Goal: Transaction & Acquisition: Purchase product/service

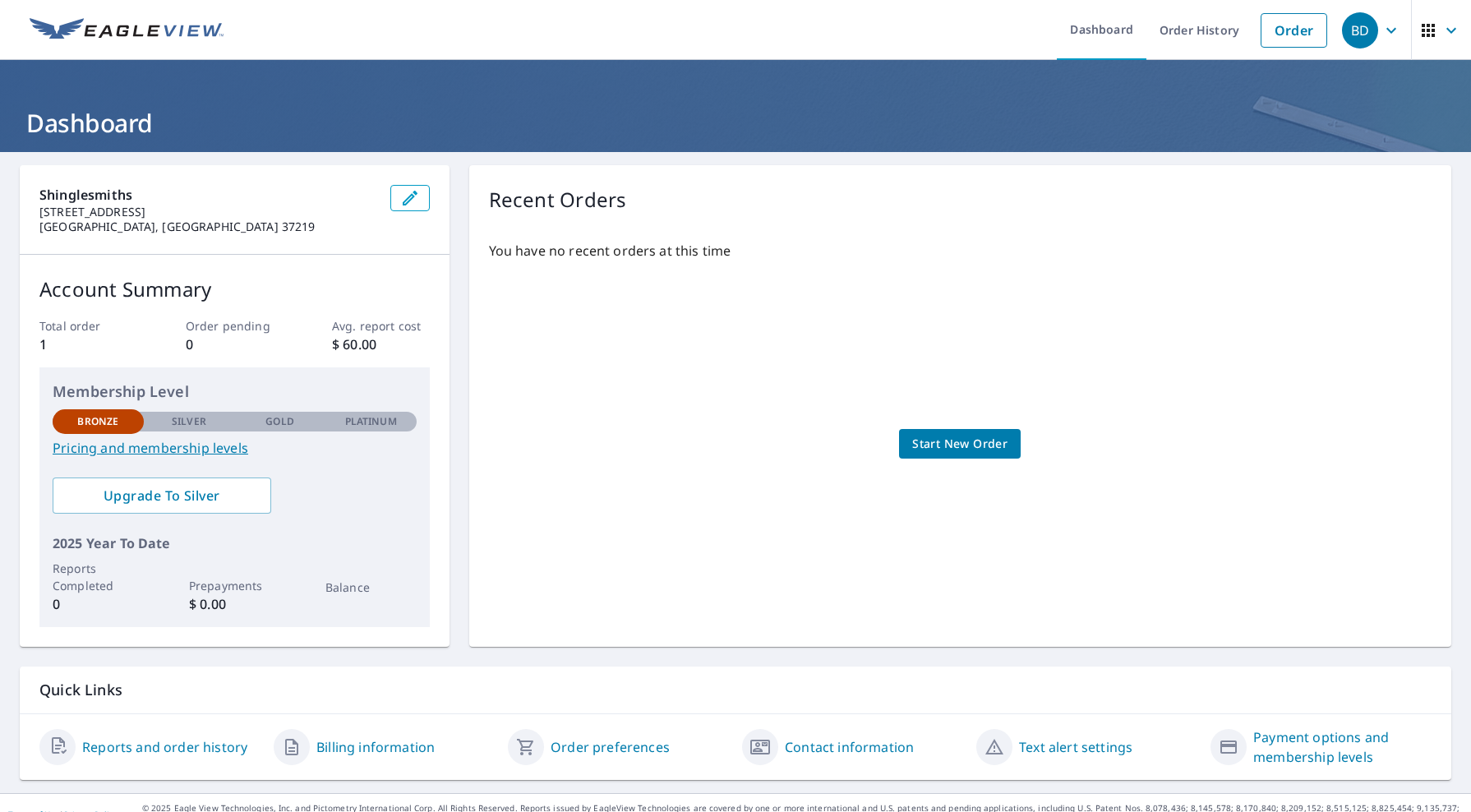
scroll to position [22, 0]
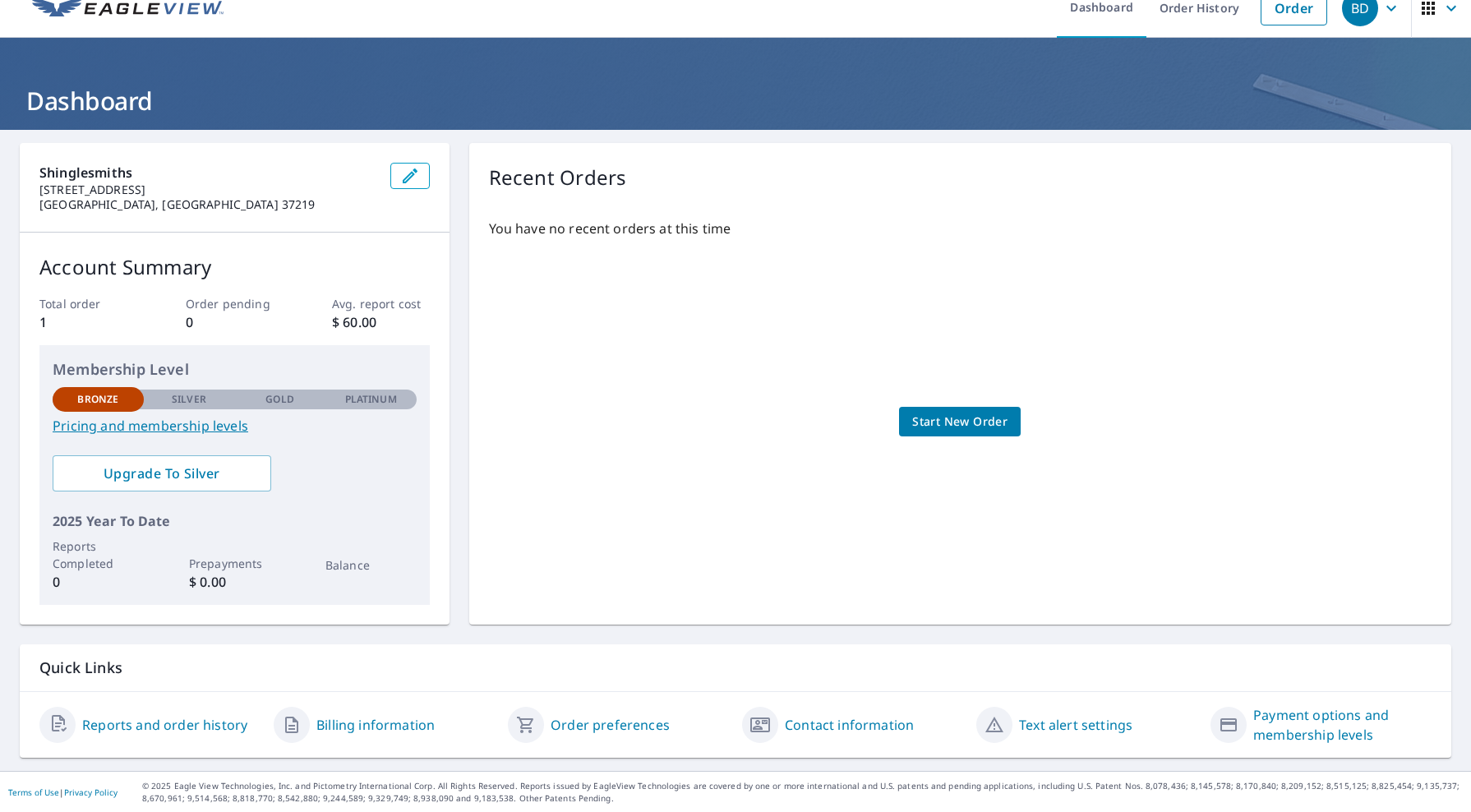
click at [192, 726] on link "Reports and order history" at bounding box center [165, 724] width 166 height 20
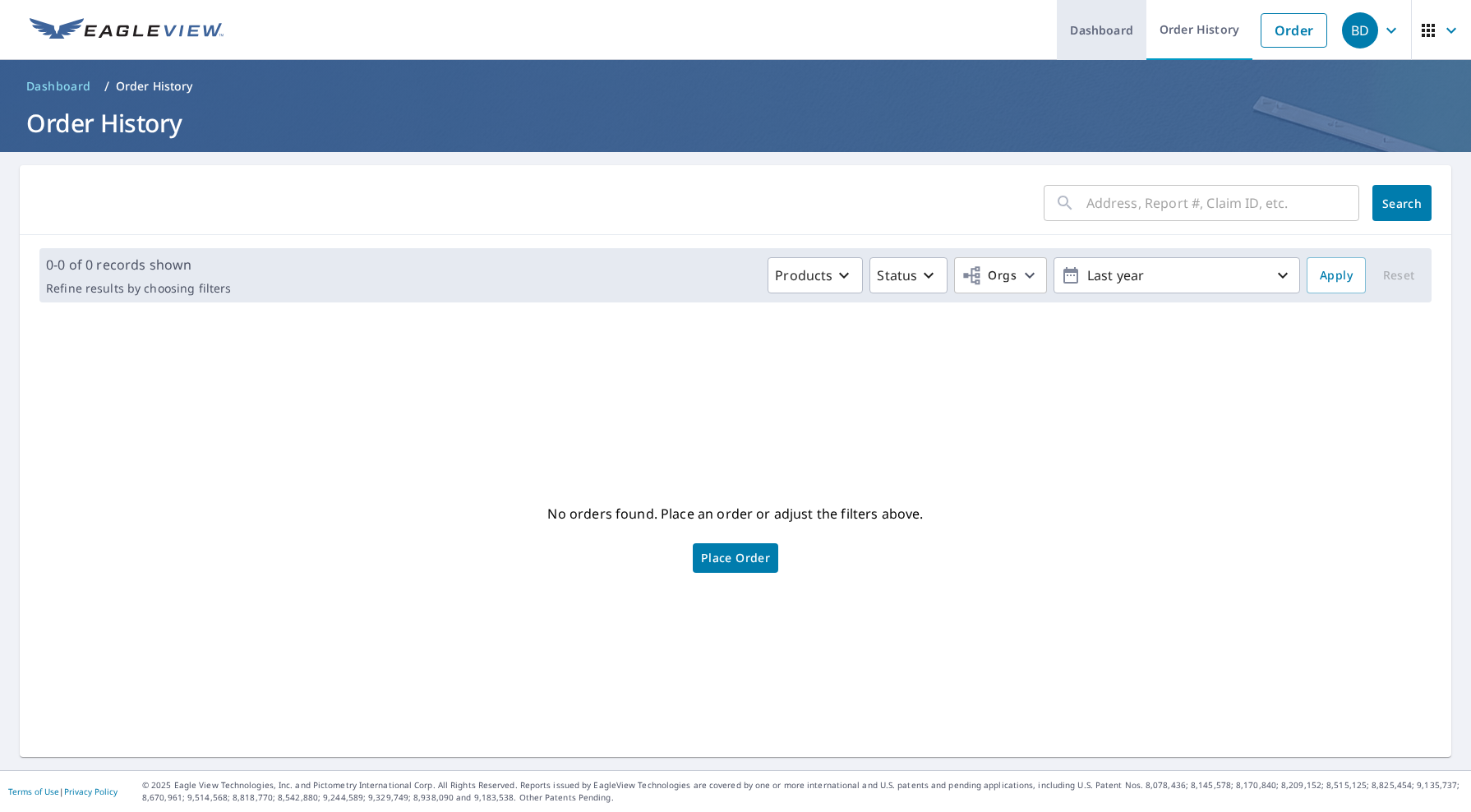
click at [1102, 28] on link "Dashboard" at bounding box center [1101, 30] width 90 height 60
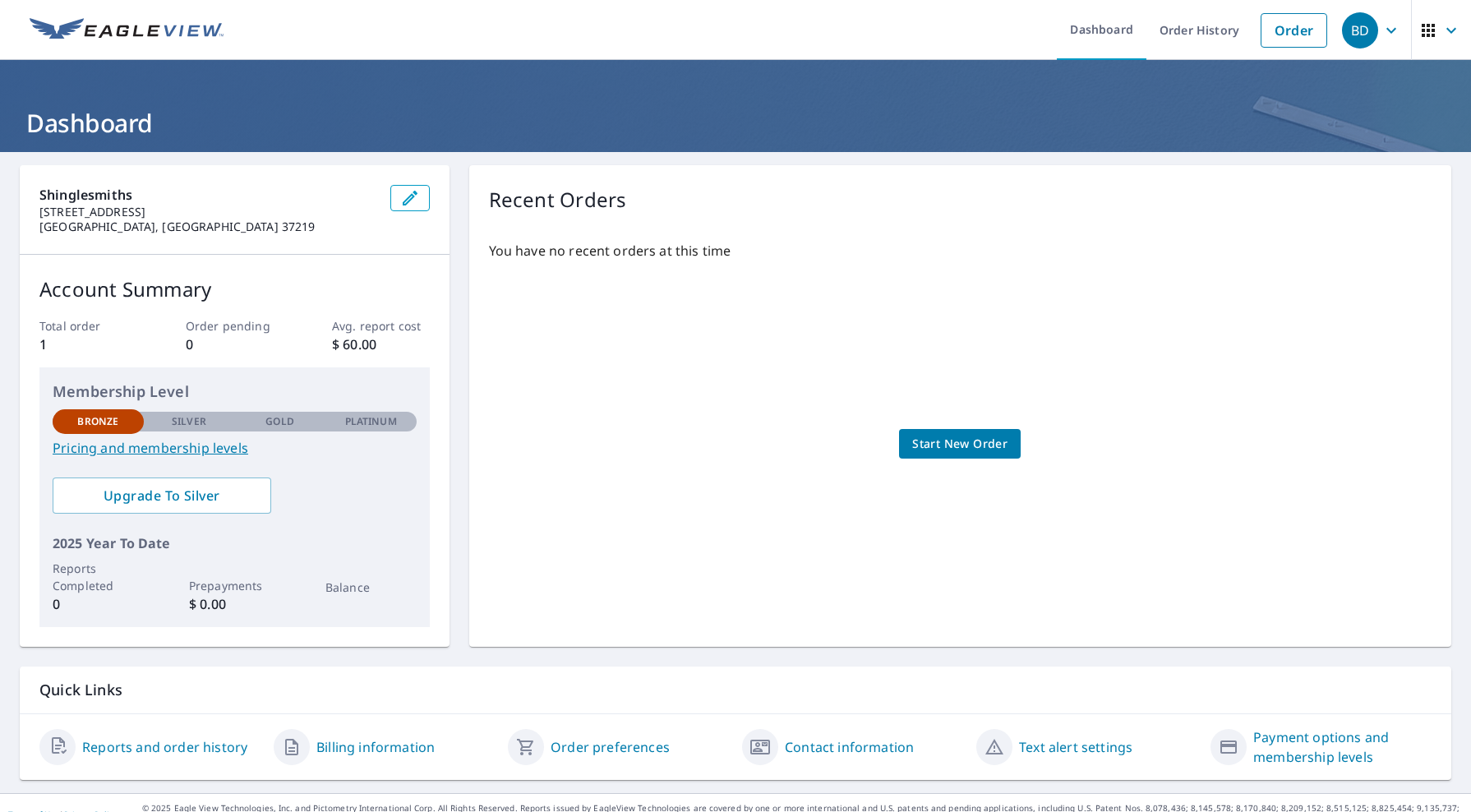
click at [1382, 34] on icon "button" at bounding box center [1391, 30] width 20 height 20
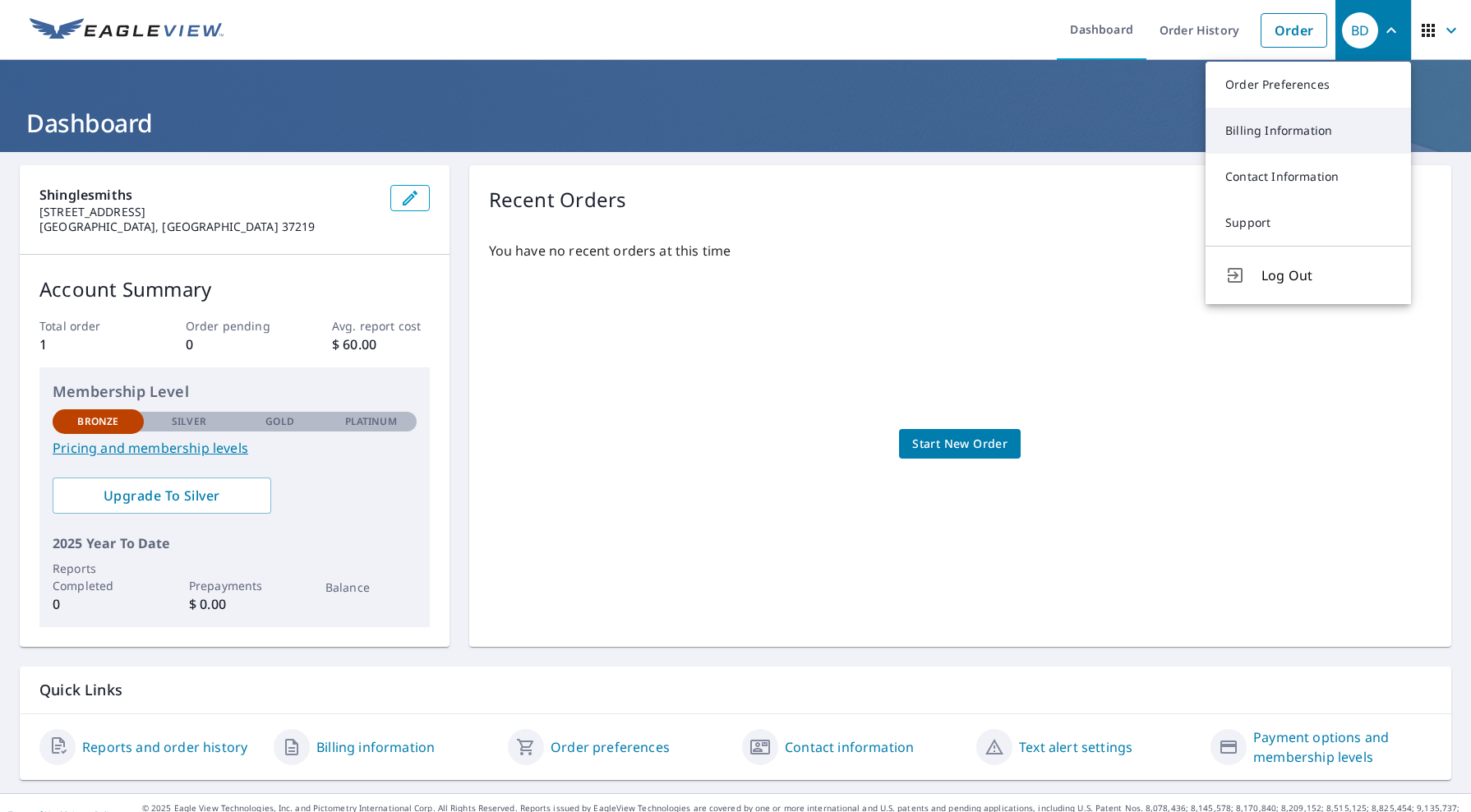
click at [1305, 125] on link "Billing Information" at bounding box center [1308, 131] width 206 height 46
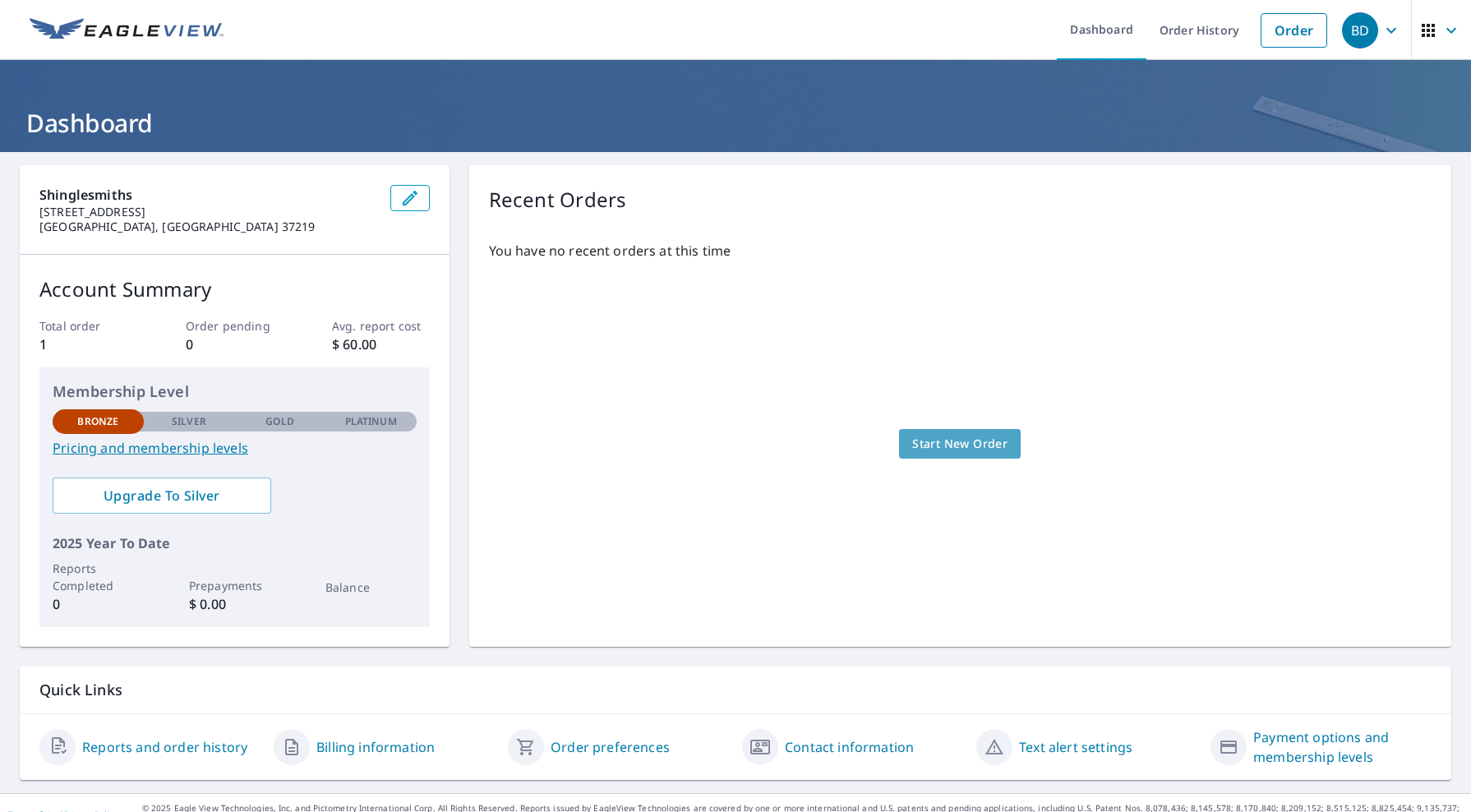
click at [944, 447] on span "Start New Order" at bounding box center [959, 444] width 95 height 21
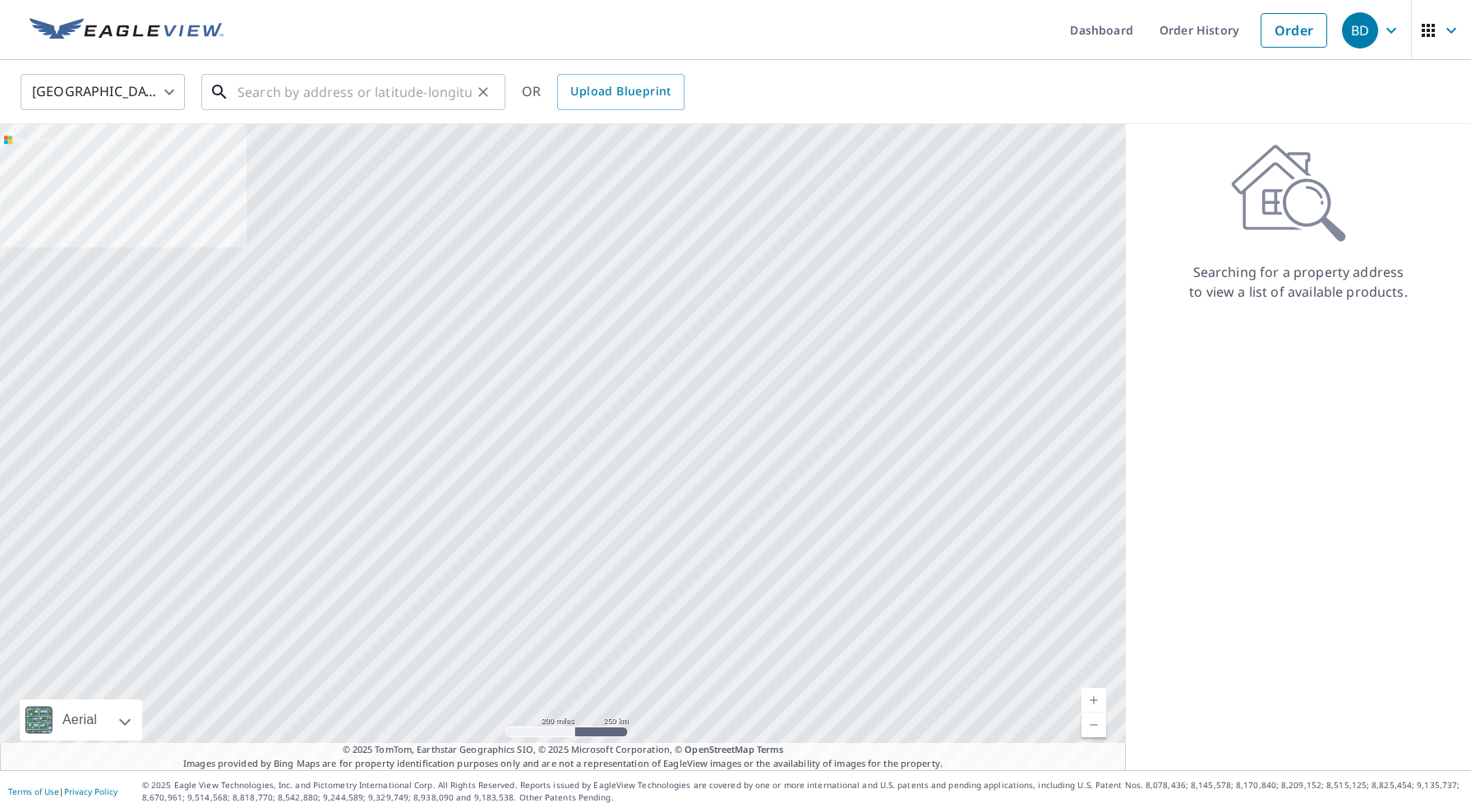
click at [296, 83] on input "text" at bounding box center [354, 91] width 234 height 46
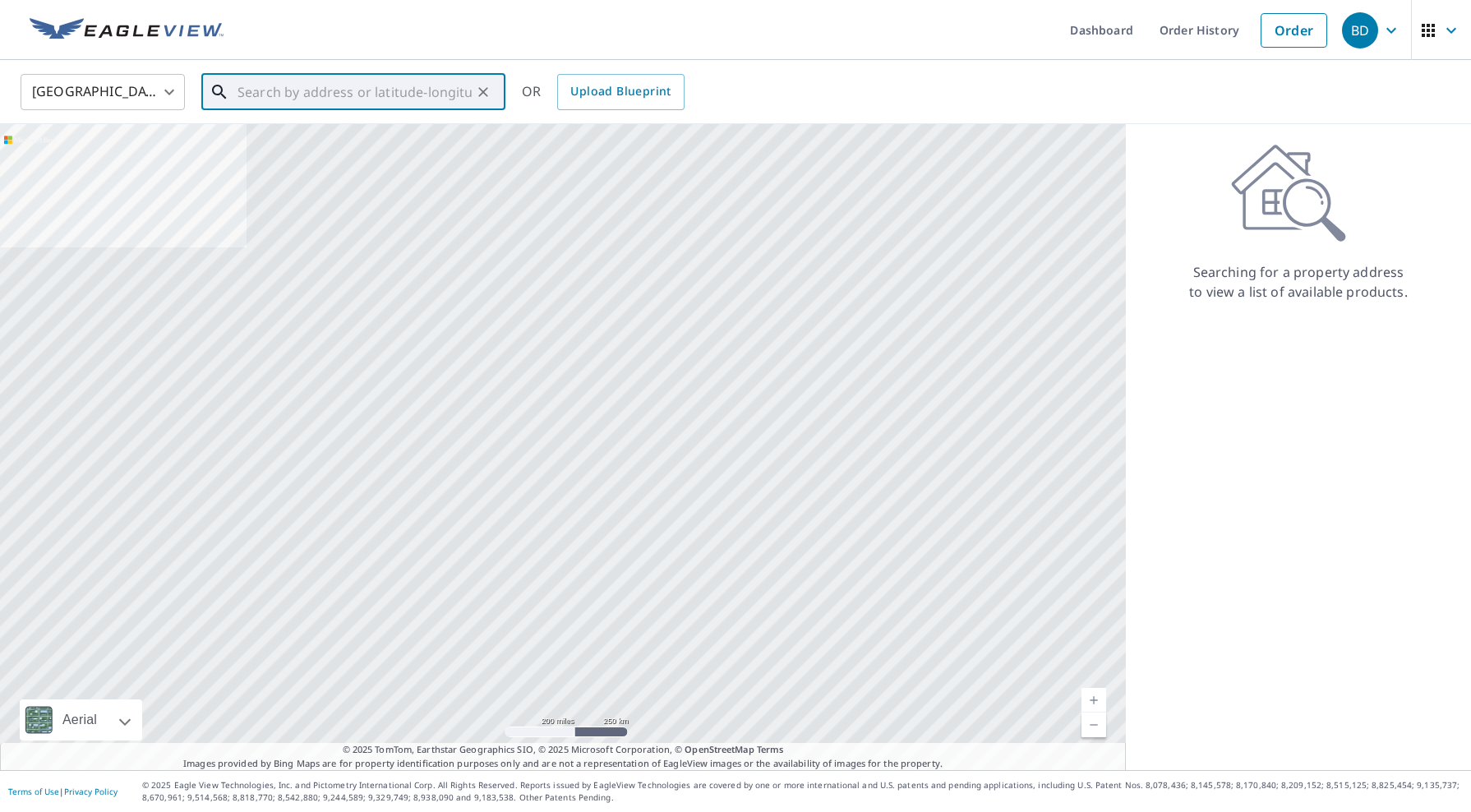
paste input "10363 Bradley Creek Road, Milton, TN 37118"
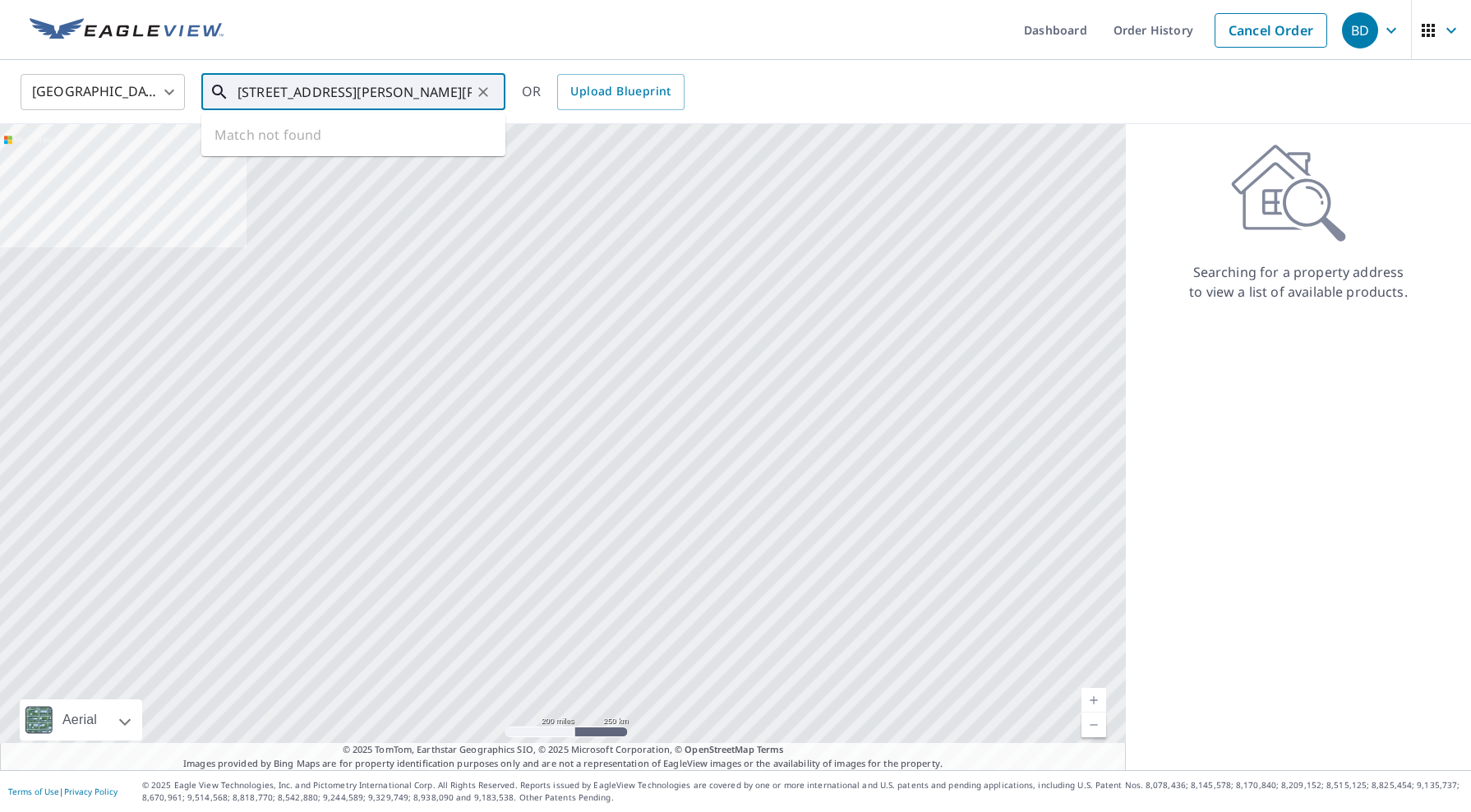
scroll to position [0, 44]
click at [314, 134] on span "10363 Bradley Creek Rd" at bounding box center [363, 139] width 258 height 20
type input "10363 Bradley Creek Rd Milton, TN 37118"
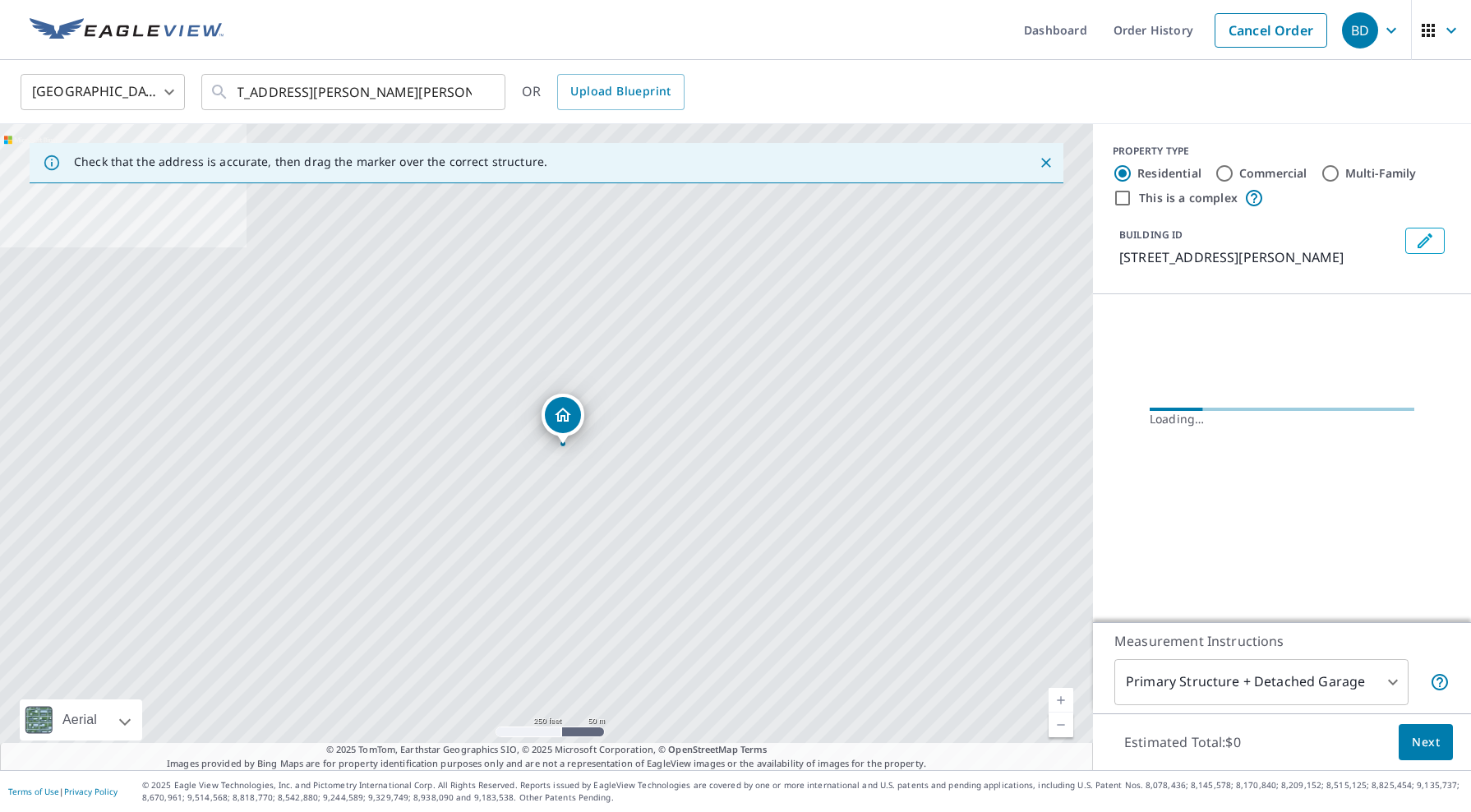
scroll to position [0, 0]
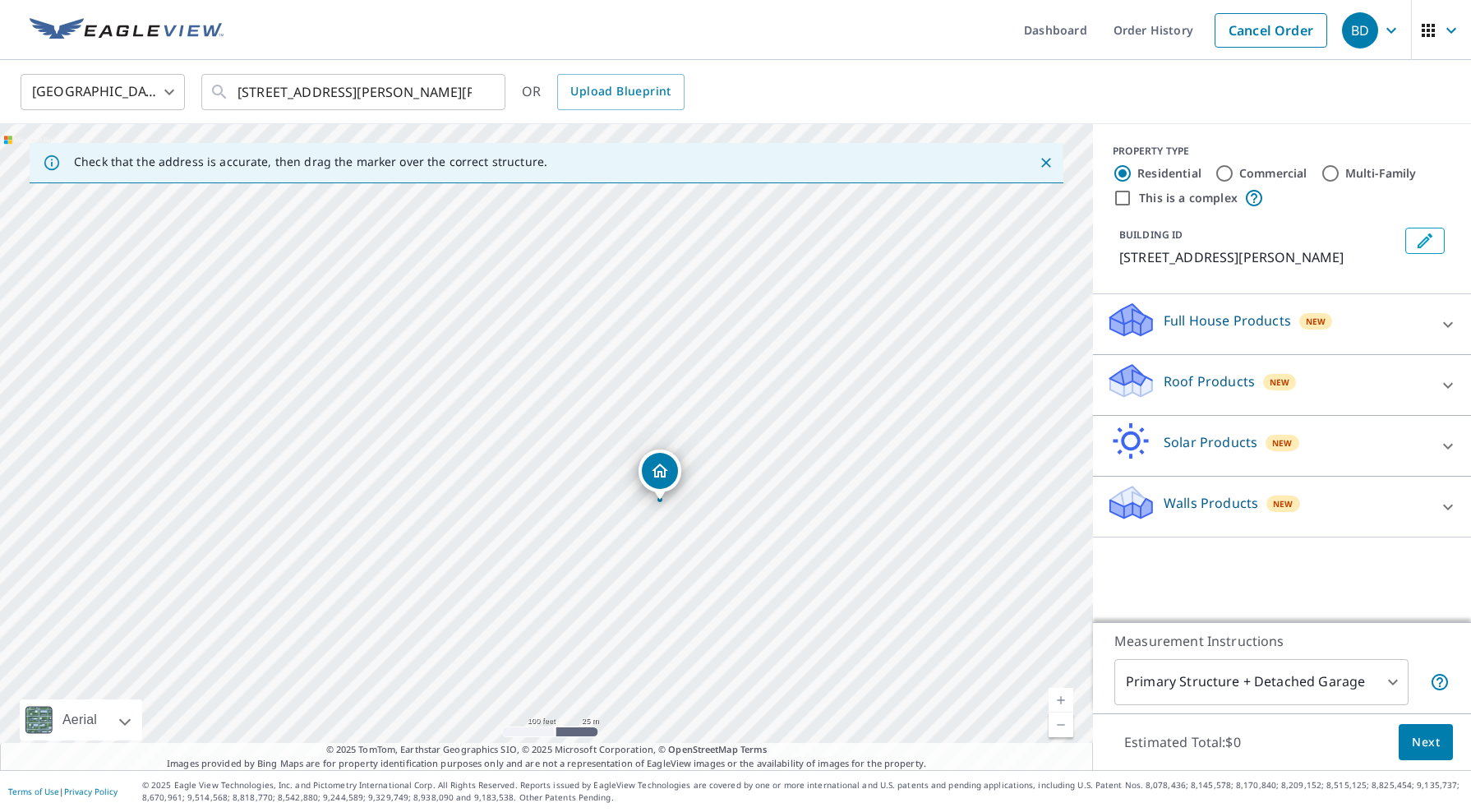
drag, startPoint x: 499, startPoint y: 433, endPoint x: 699, endPoint y: 499, distance: 210.6
click at [699, 499] on div "10363 Bradley Creek Rd Milton, TN 37118" at bounding box center [546, 446] width 1093 height 646
drag, startPoint x: 668, startPoint y: 474, endPoint x: 492, endPoint y: 403, distance: 189.8
drag, startPoint x: 701, startPoint y: 393, endPoint x: 712, endPoint y: 401, distance: 13.6
click at [1445, 377] on icon at bounding box center [1447, 385] width 20 height 20
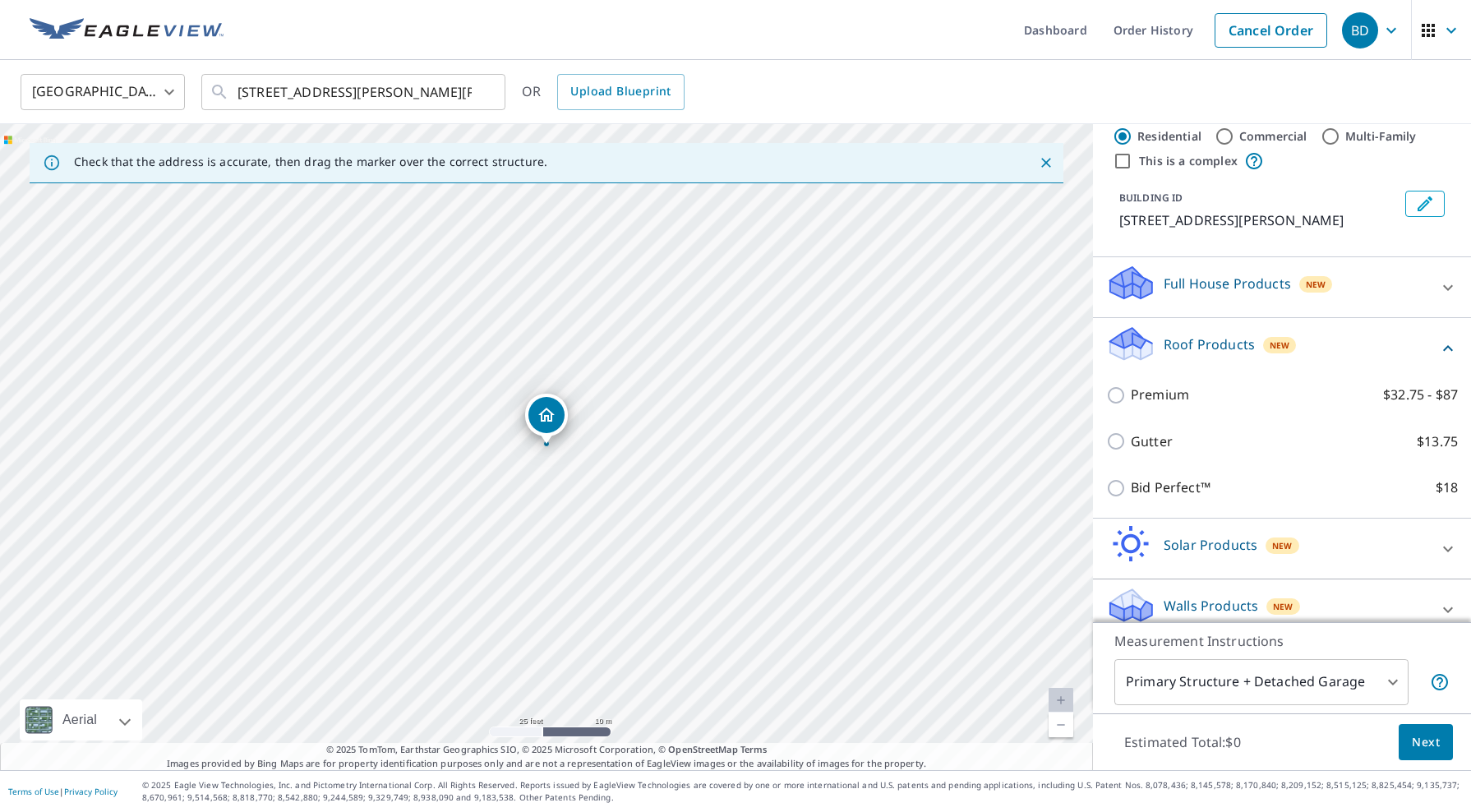
scroll to position [57, 0]
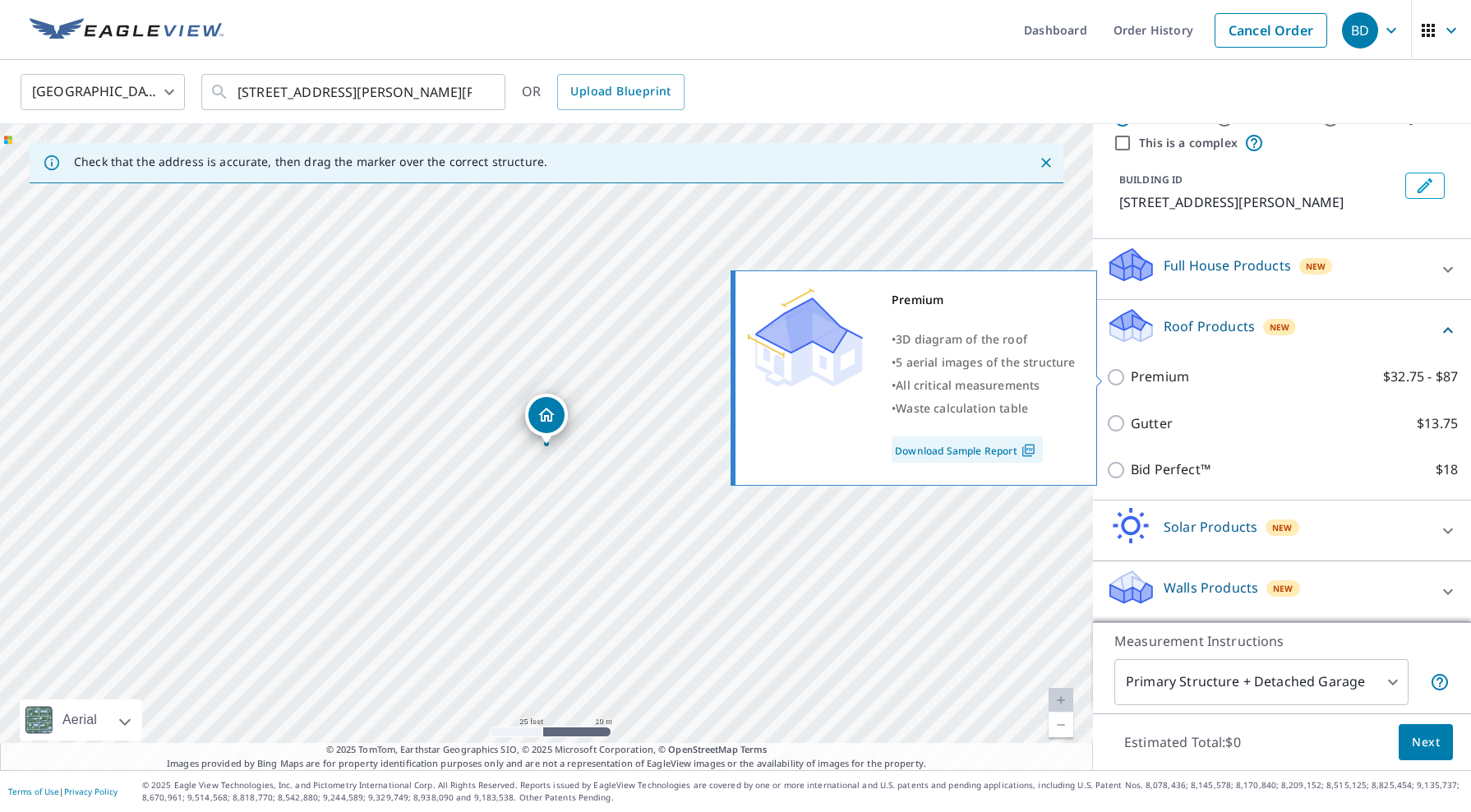
click at [1115, 374] on input "Premium $32.75 - $87" at bounding box center [1118, 376] width 24 height 20
checkbox input "true"
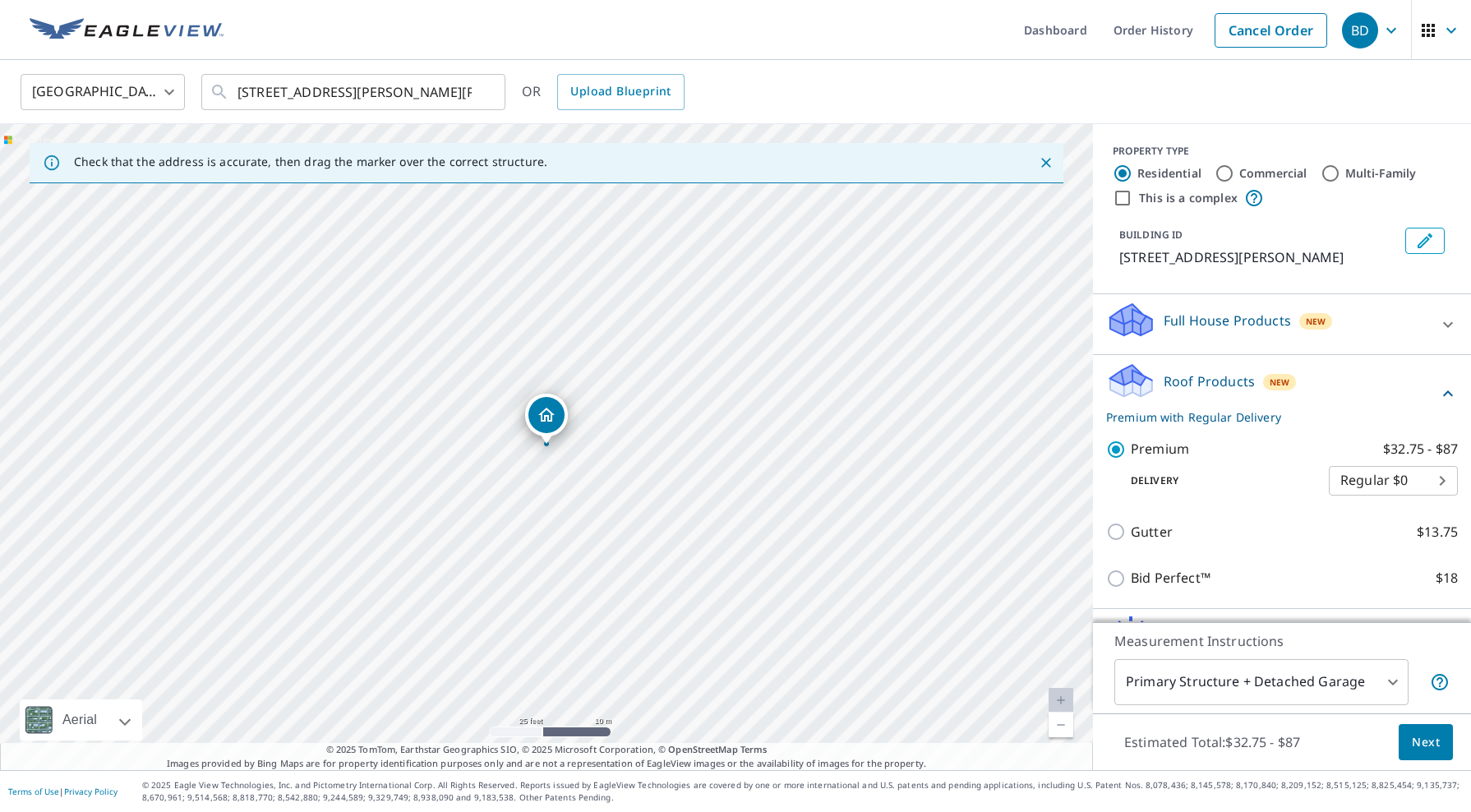
scroll to position [110, 0]
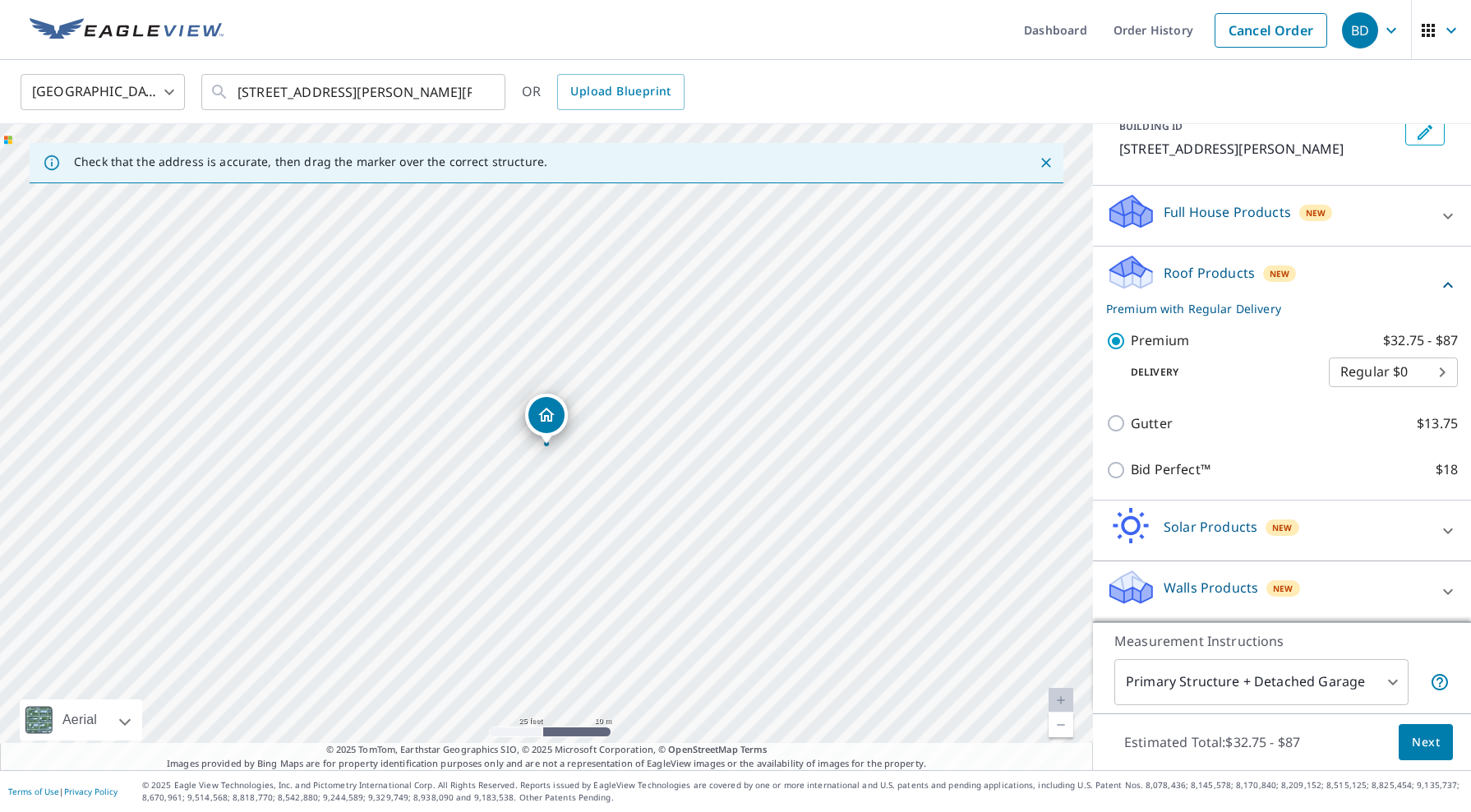
click at [1438, 749] on span "Next" at bounding box center [1426, 742] width 28 height 21
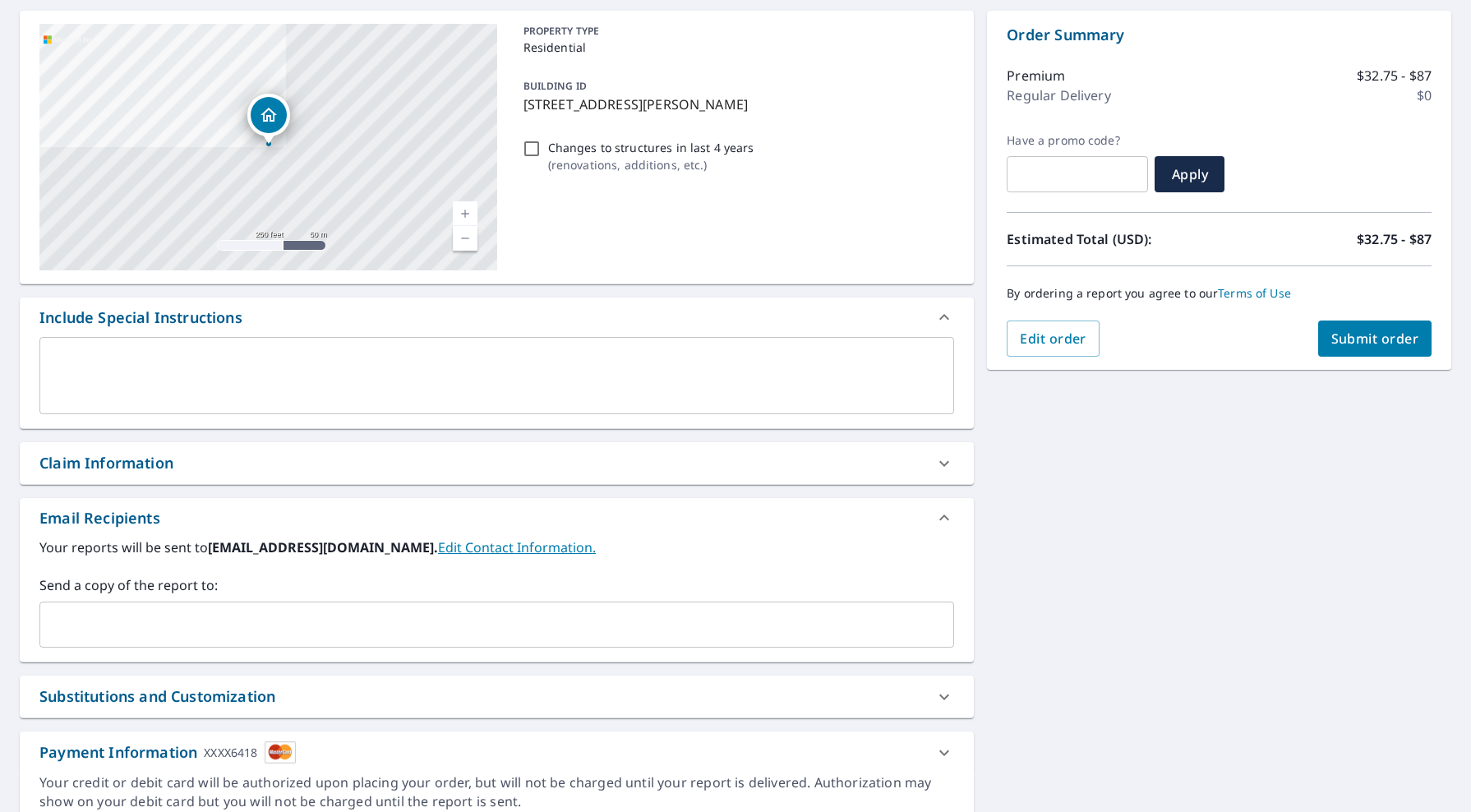
scroll to position [156, 0]
click at [438, 543] on link "Edit Contact Information." at bounding box center [517, 545] width 158 height 18
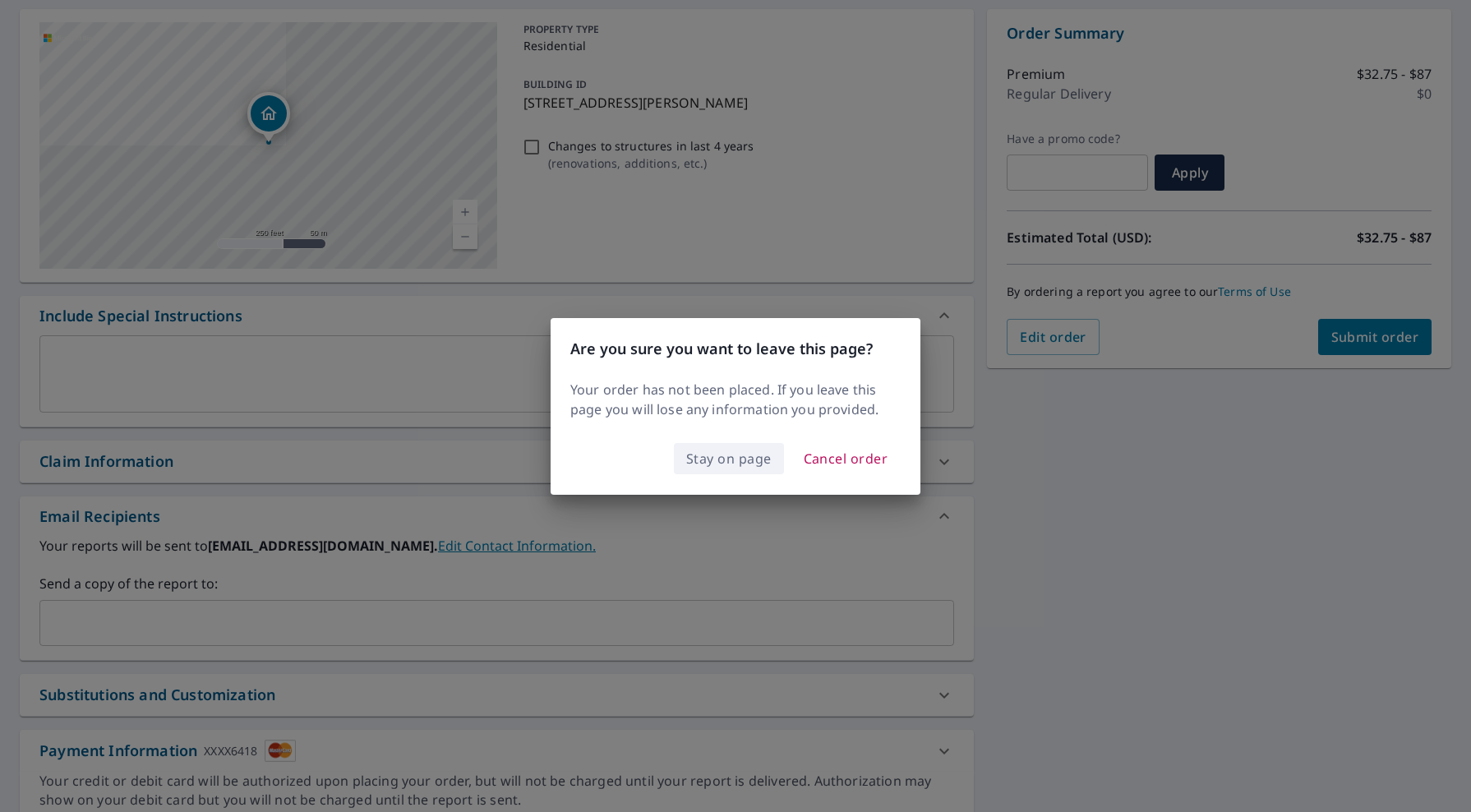
click at [737, 460] on span "Stay on page" at bounding box center [729, 458] width 85 height 23
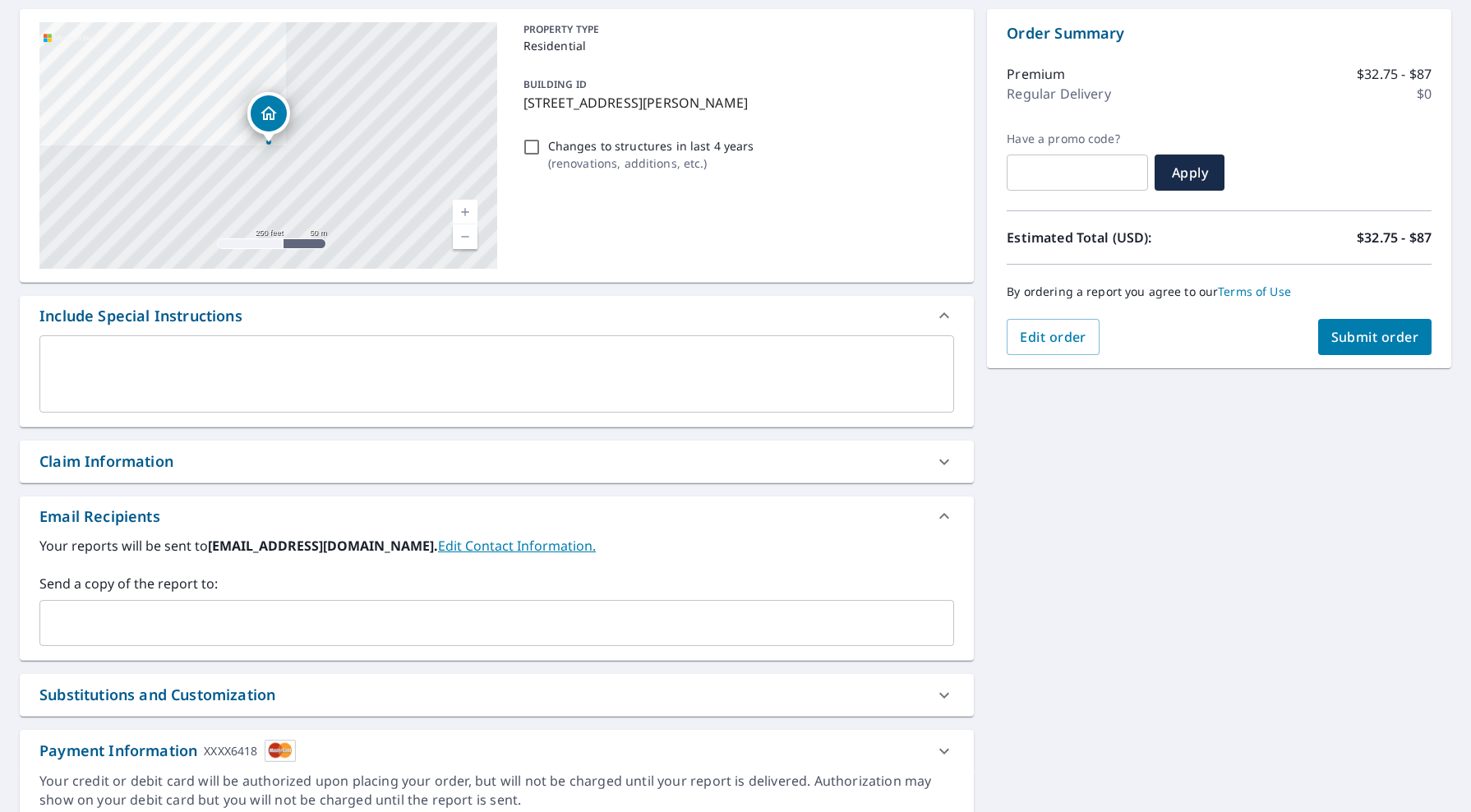
scroll to position [223, 0]
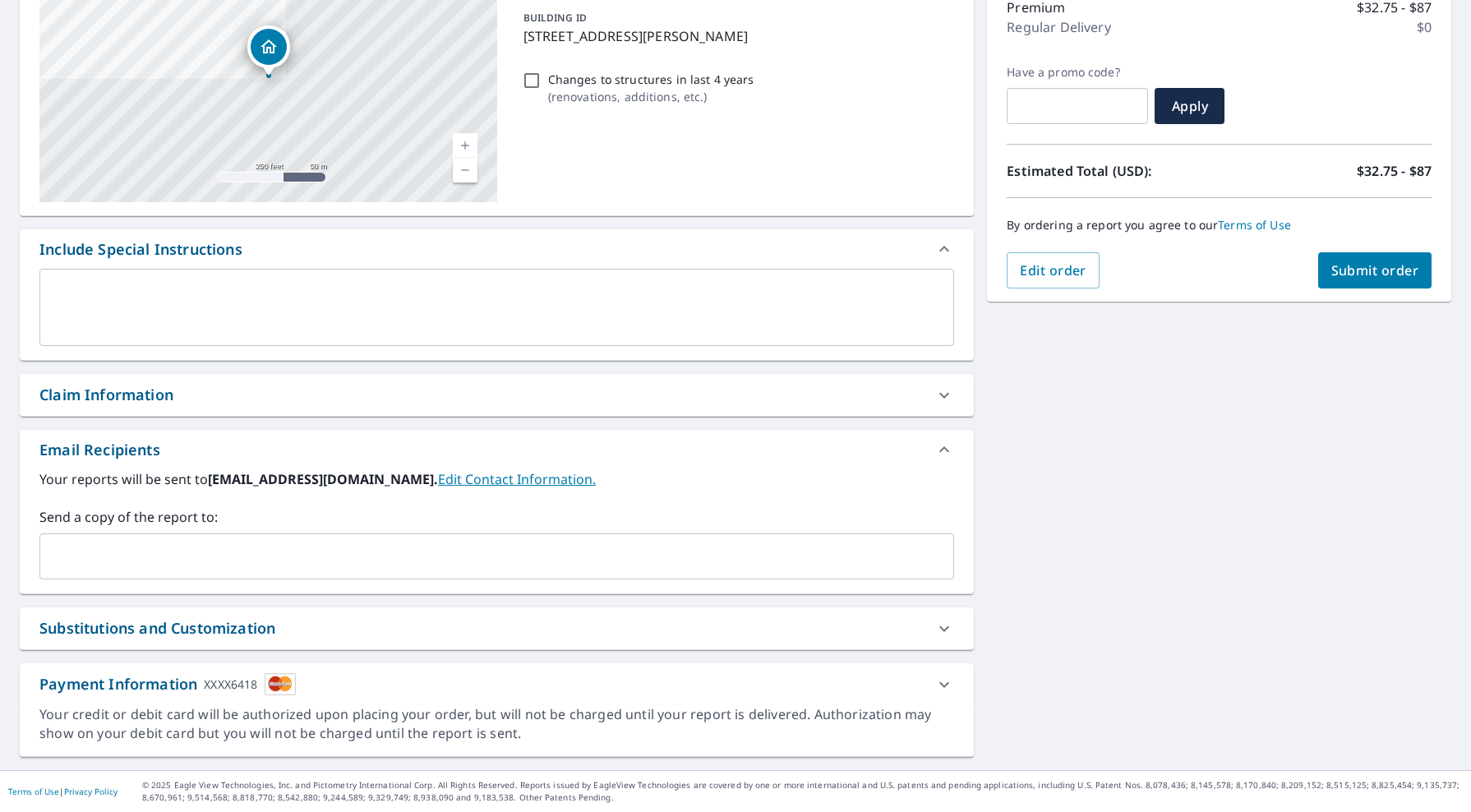
click at [506, 629] on div "Substitutions and Customization" at bounding box center [481, 627] width 885 height 22
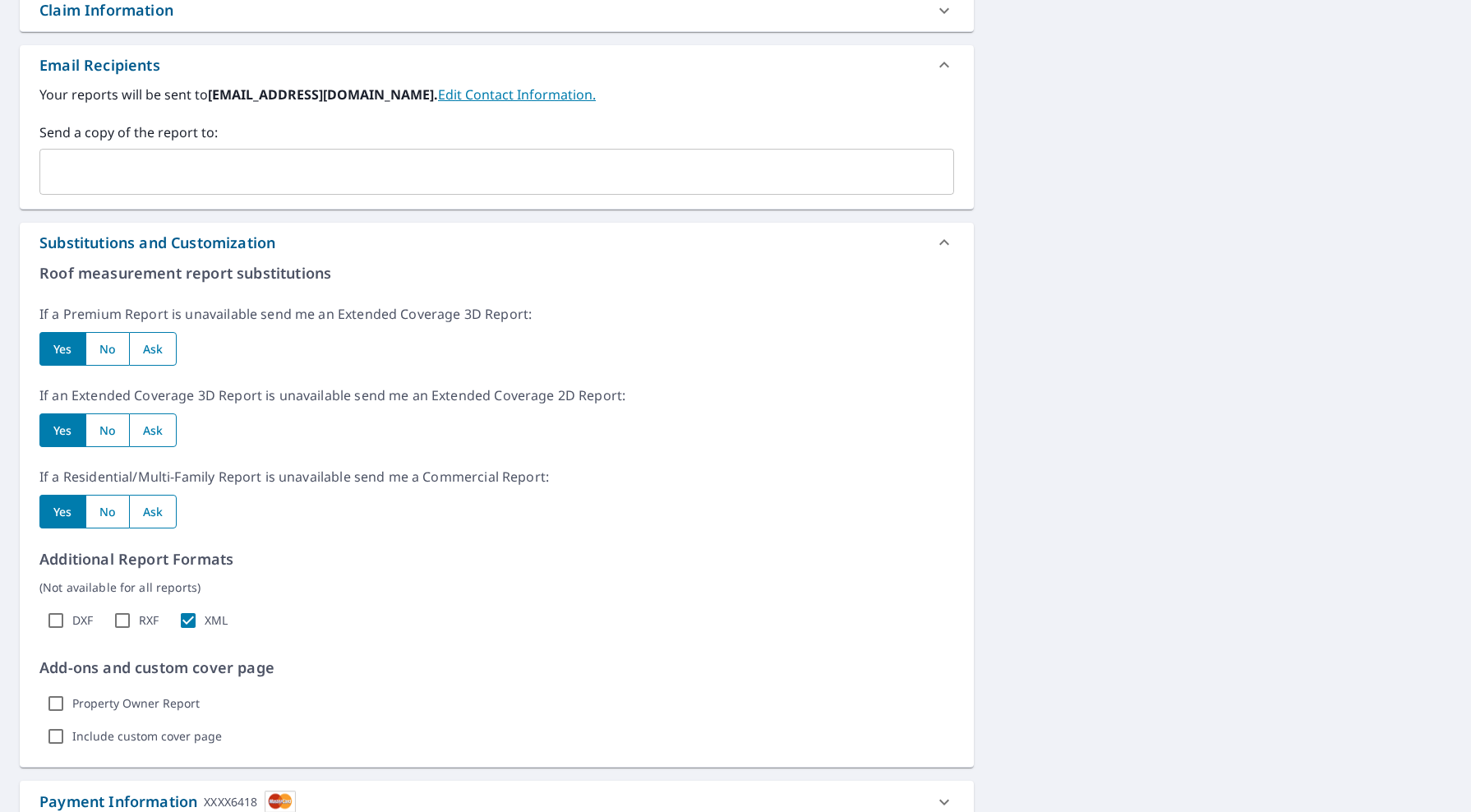
scroll to position [609, 0]
click at [109, 360] on input "radio" at bounding box center [107, 347] width 44 height 34
radio input "true"
click at [112, 433] on input "radio" at bounding box center [107, 428] width 44 height 34
radio input "true"
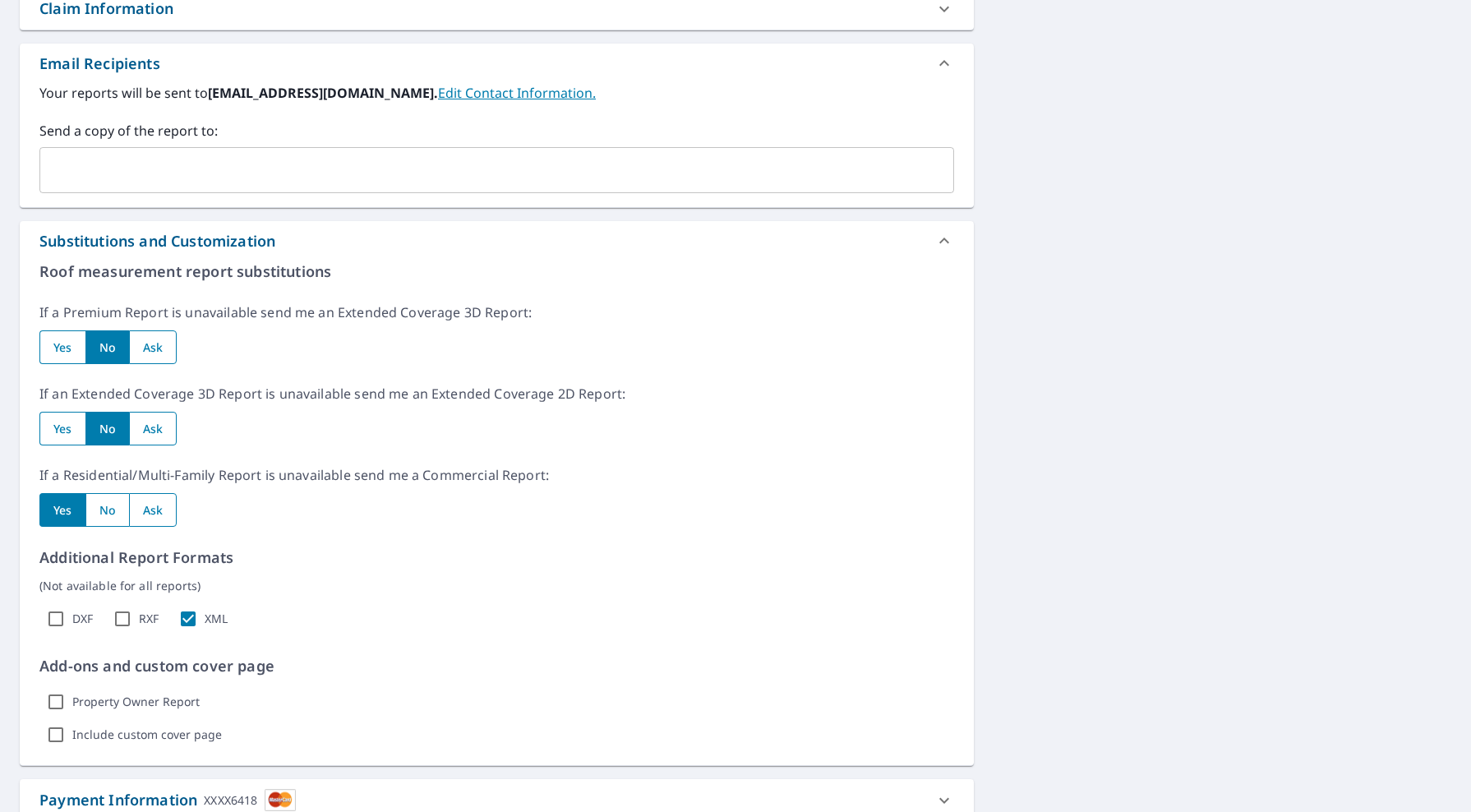
click at [116, 518] on input "radio" at bounding box center [107, 510] width 44 height 34
radio input "true"
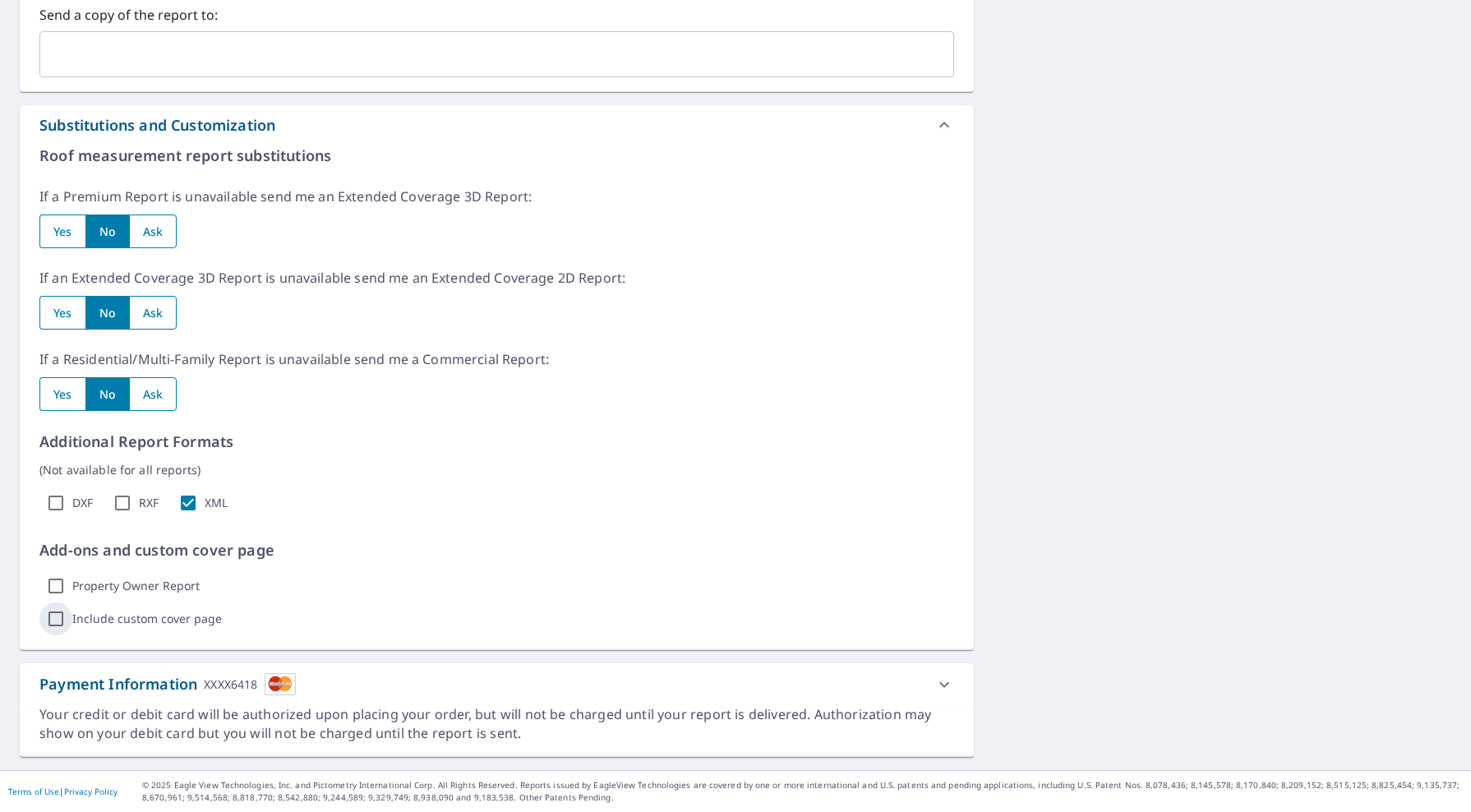
click at [52, 620] on input "Include custom cover page" at bounding box center [56, 619] width 33 height 33
checkbox input "true"
click at [327, 618] on icon "button" at bounding box center [329, 619] width 10 height 6
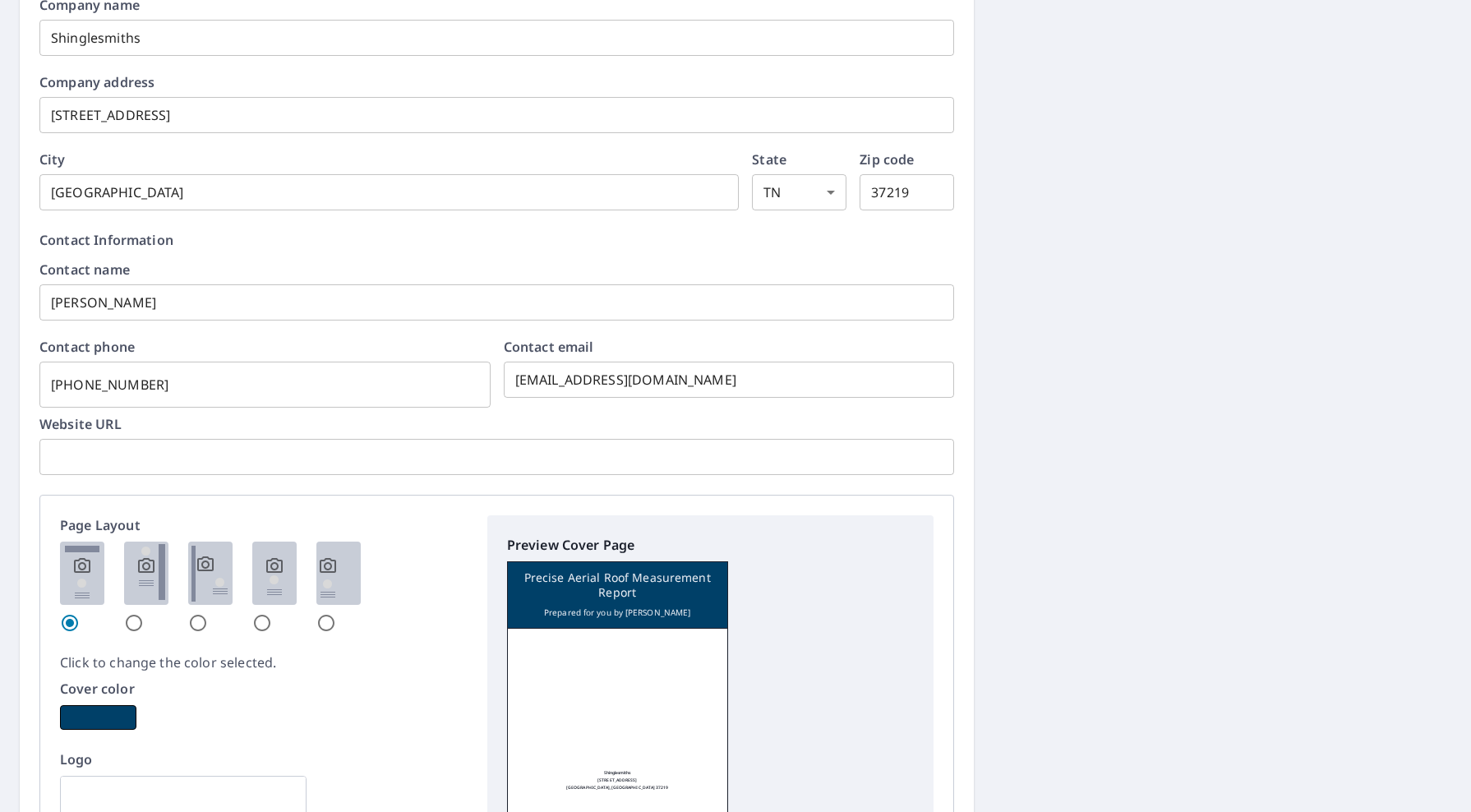
scroll to position [1534, 0]
click at [299, 465] on input "text" at bounding box center [496, 455] width 914 height 46
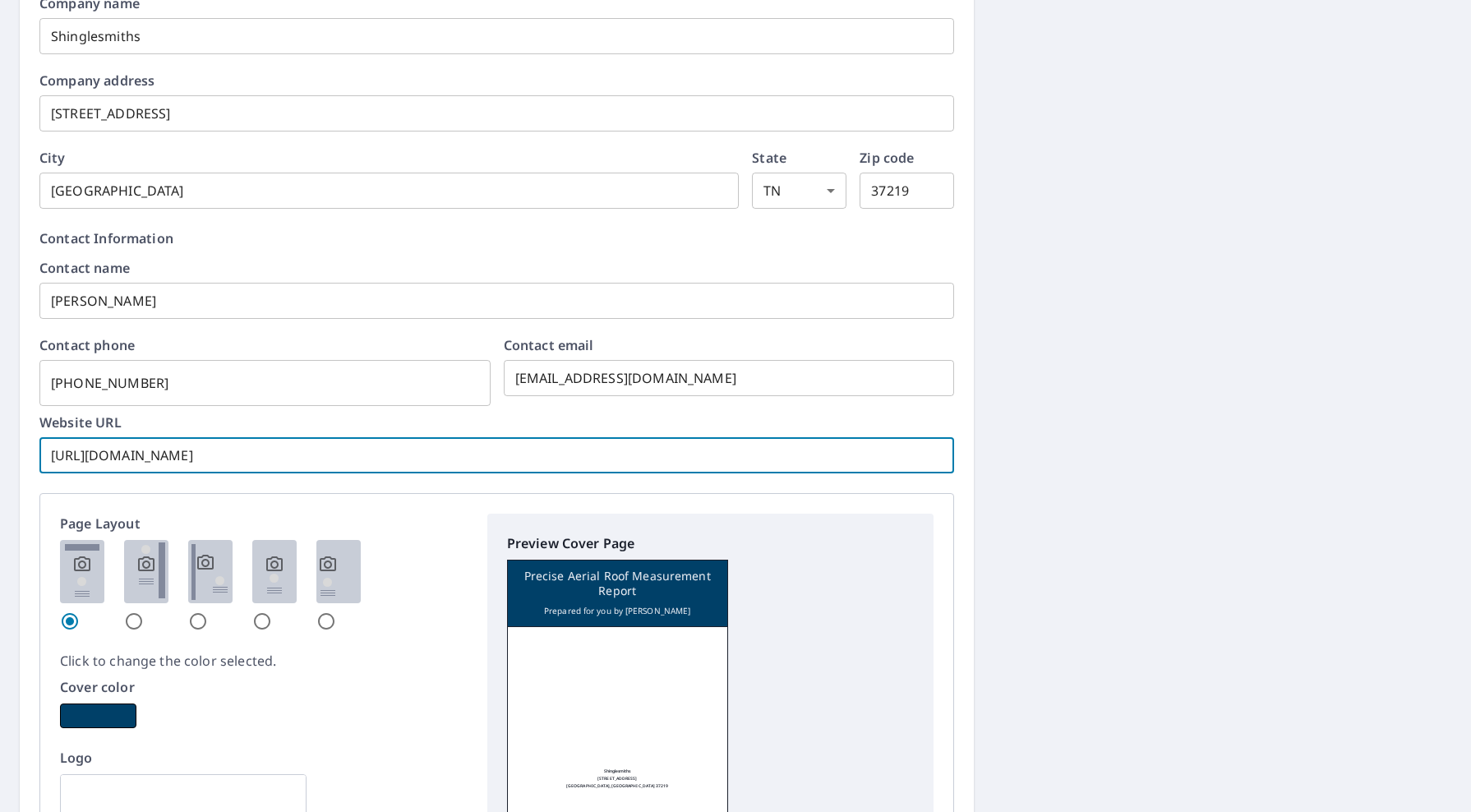
type input "https://shinglesmiths.com"
click at [136, 619] on input "radio" at bounding box center [133, 620] width 20 height 20
radio input "true"
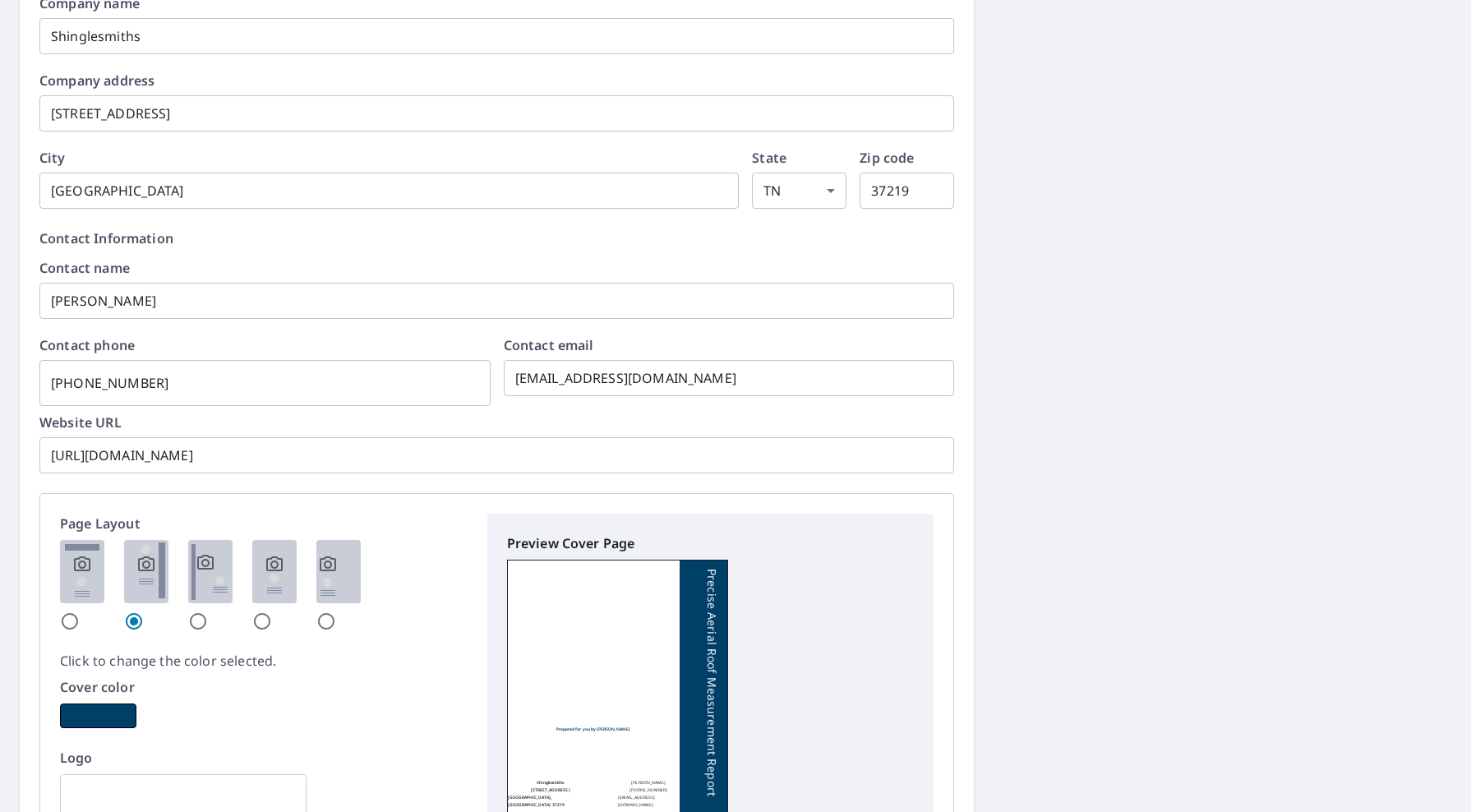
click at [209, 700] on div "Cover color" at bounding box center [264, 702] width 408 height 51
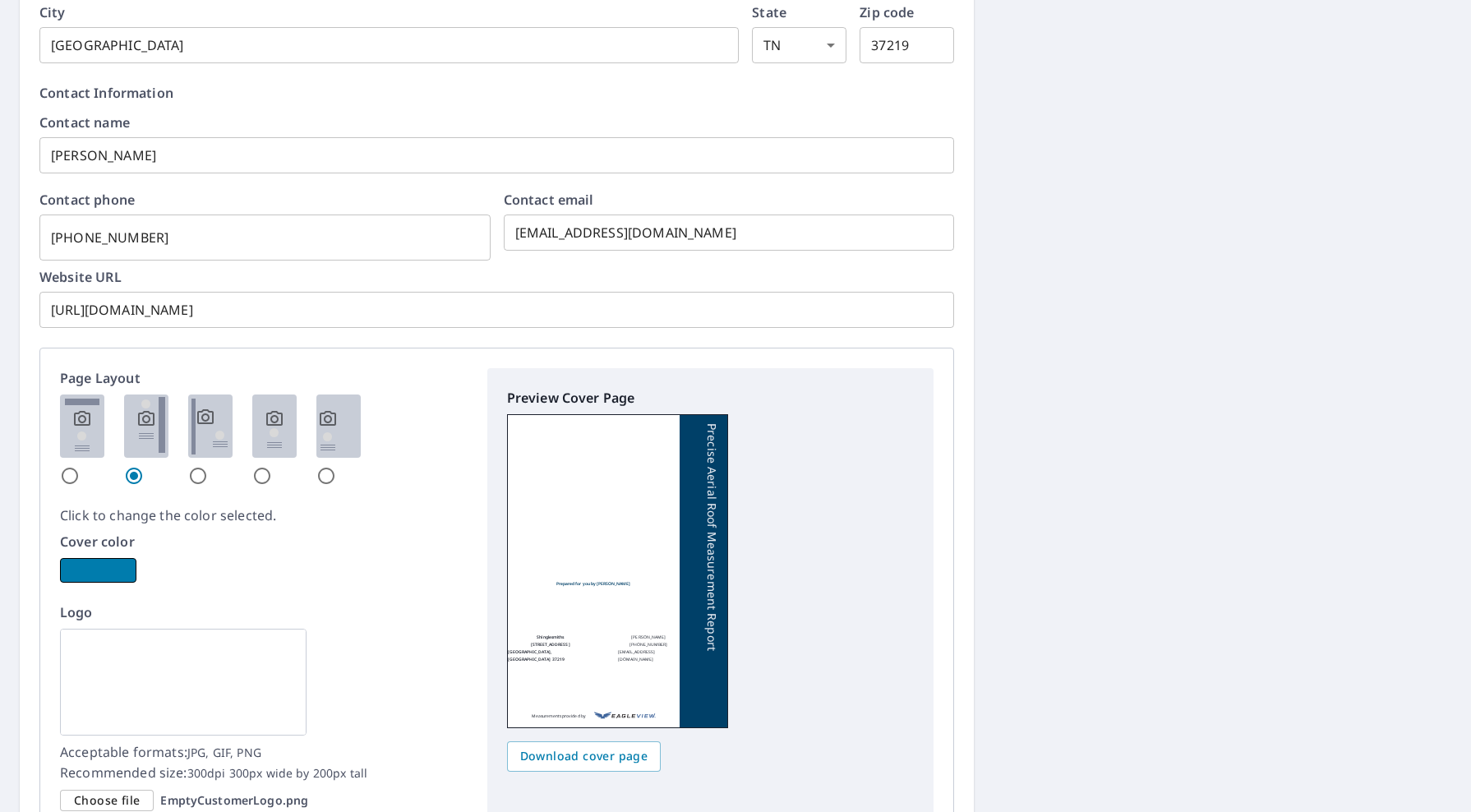
scroll to position [1682, 0]
click at [139, 681] on img at bounding box center [183, 679] width 247 height 107
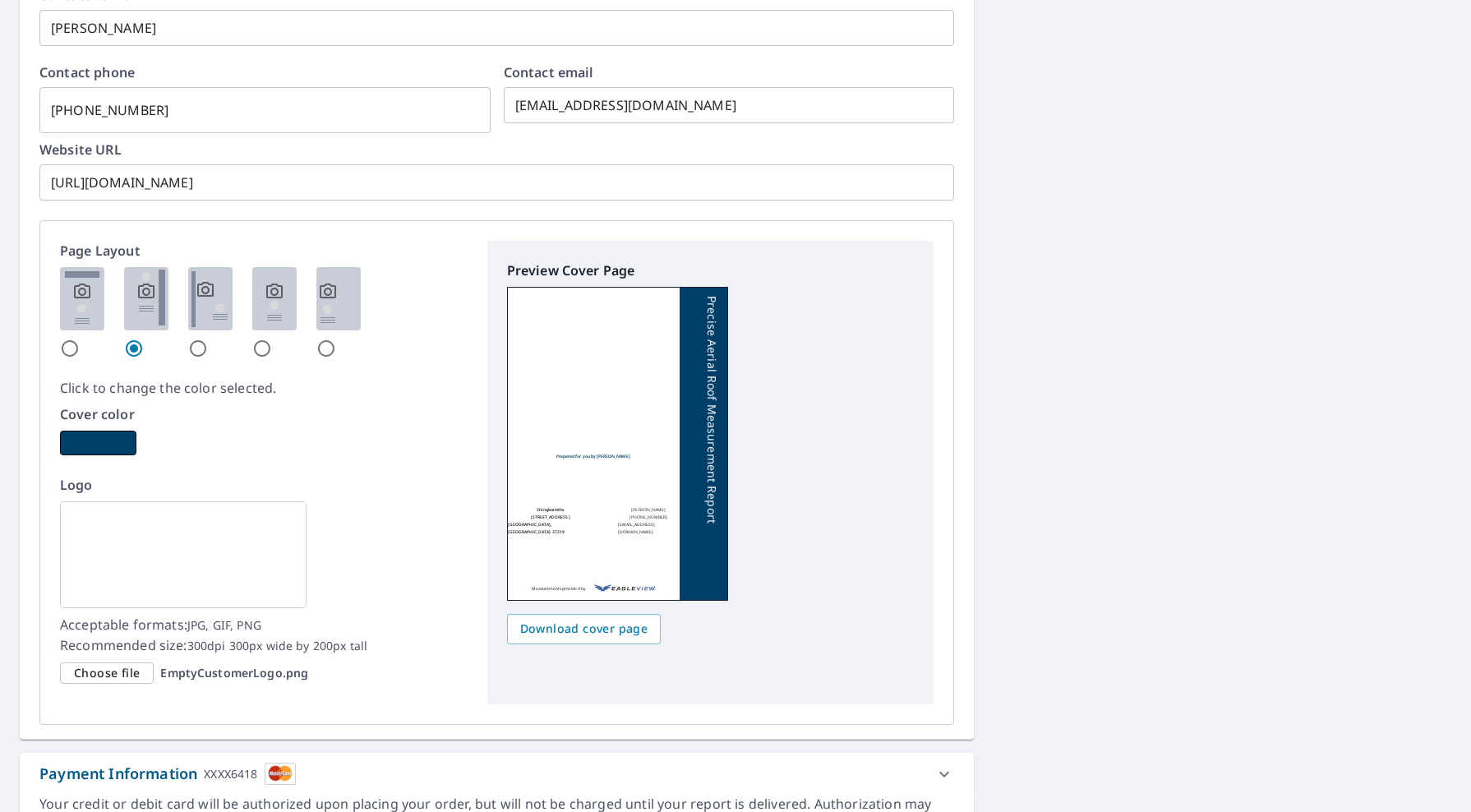
click at [110, 673] on span "Choose file" at bounding box center [106, 673] width 65 height 21
click at [0, 0] on input "Choose file EmptyCustomerLogo.png" at bounding box center [0, 0] width 0 height 0
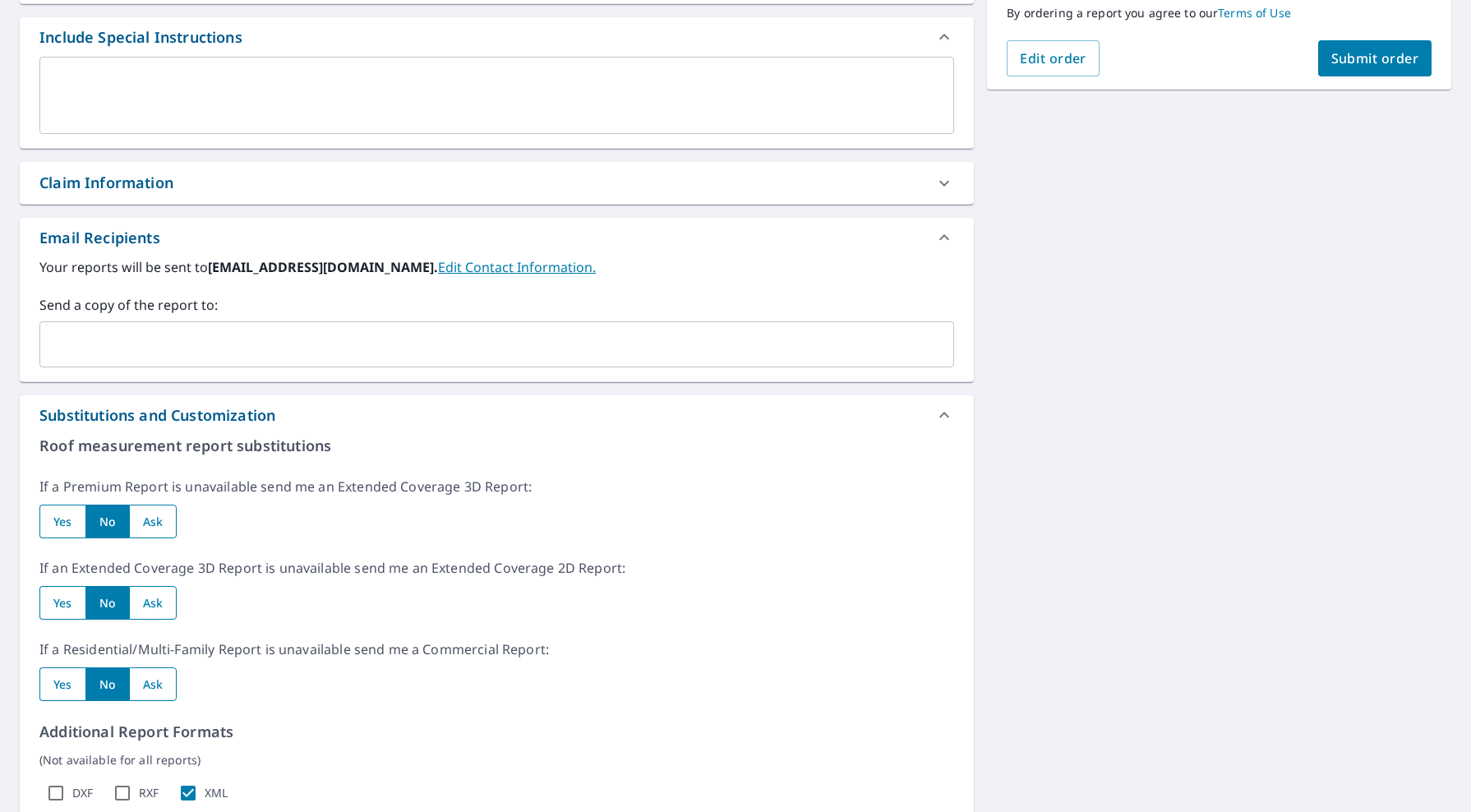
scroll to position [0, 0]
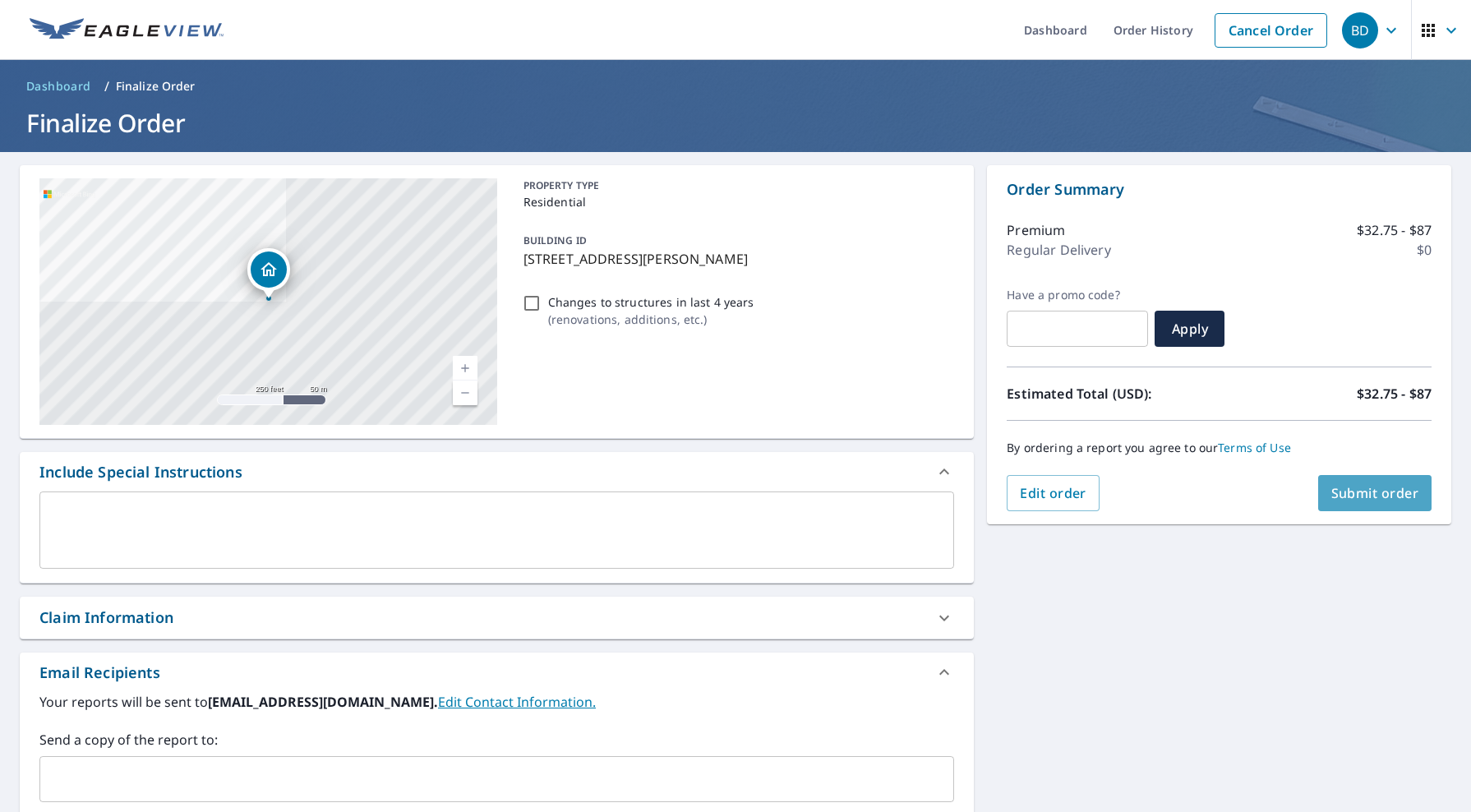
click at [1369, 495] on span "Submit order" at bounding box center [1374, 492] width 88 height 18
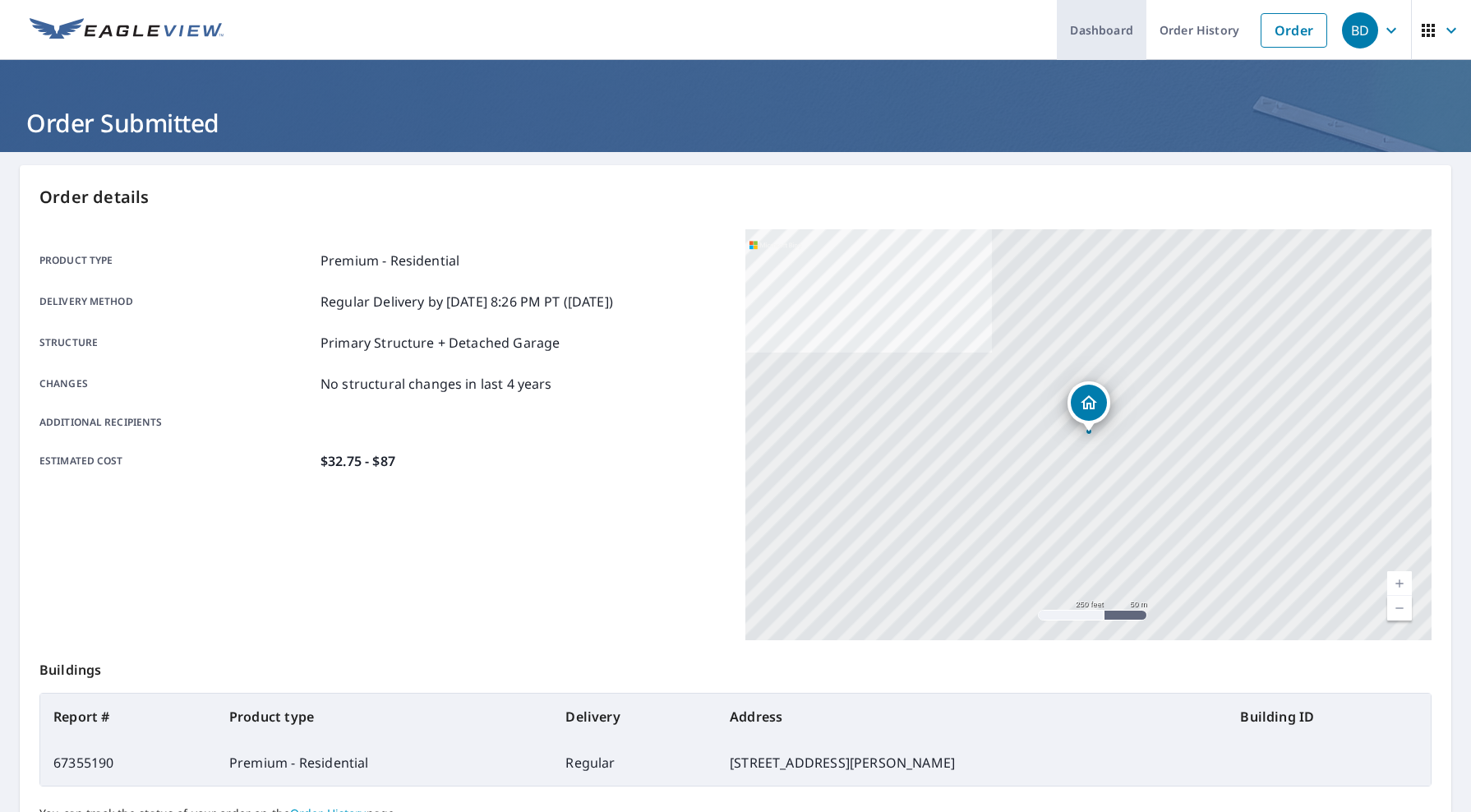
click at [1103, 25] on link "Dashboard" at bounding box center [1101, 30] width 90 height 60
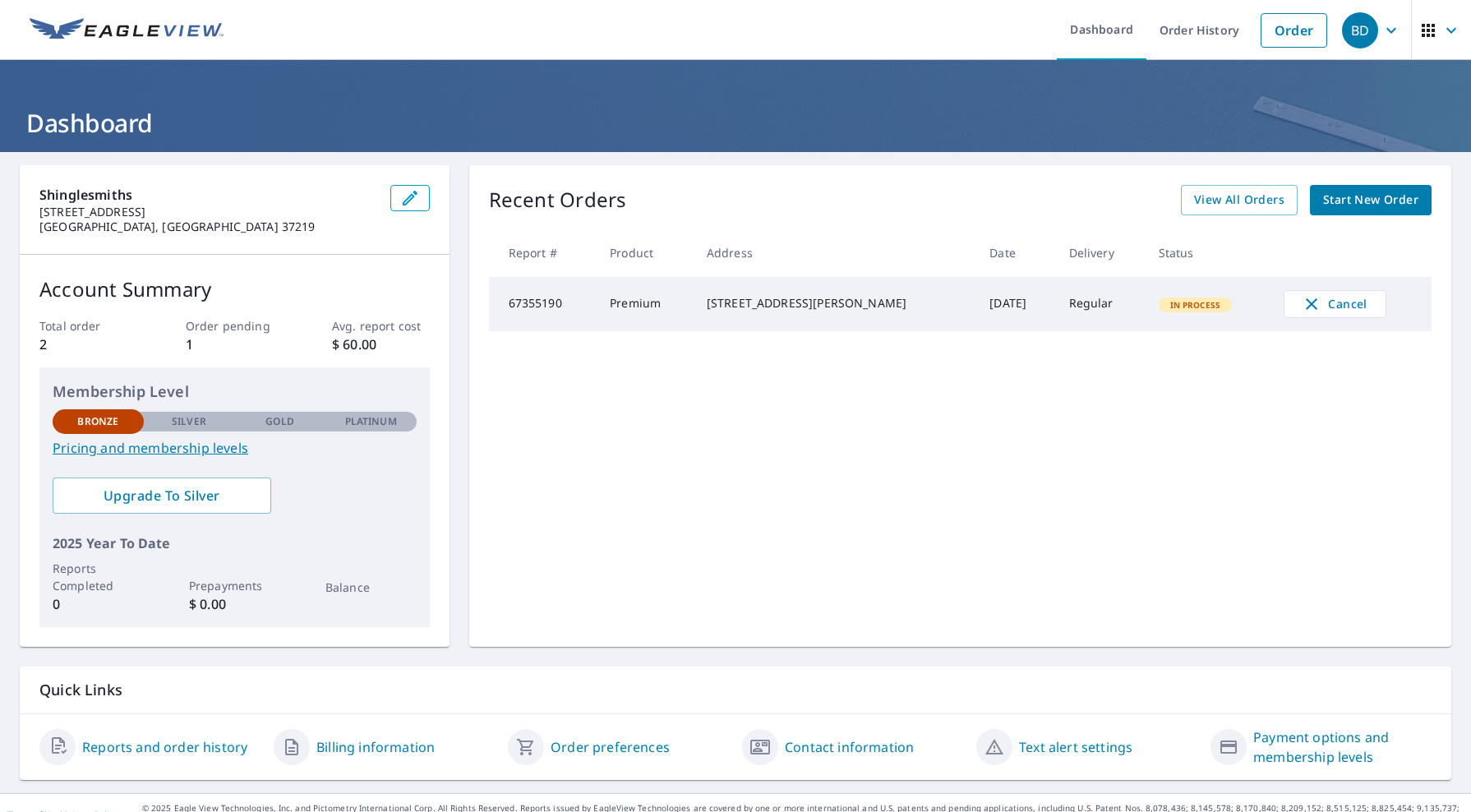
click at [912, 176] on div "Recent Orders View All Orders Start New Order Report # Product Address Date Del…" at bounding box center [959, 406] width 982 height 482
